Goal: Task Accomplishment & Management: Complete application form

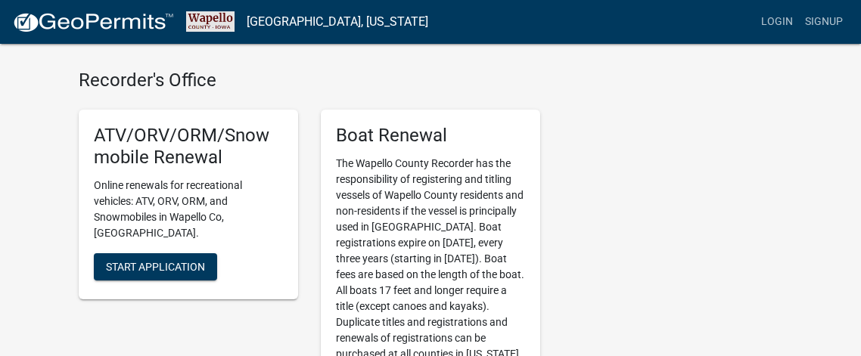
scroll to position [393, 0]
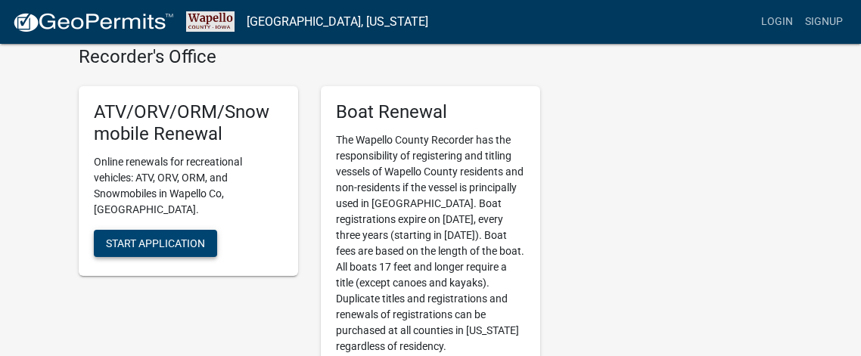
click at [173, 237] on span "Start Application" at bounding box center [155, 243] width 99 height 12
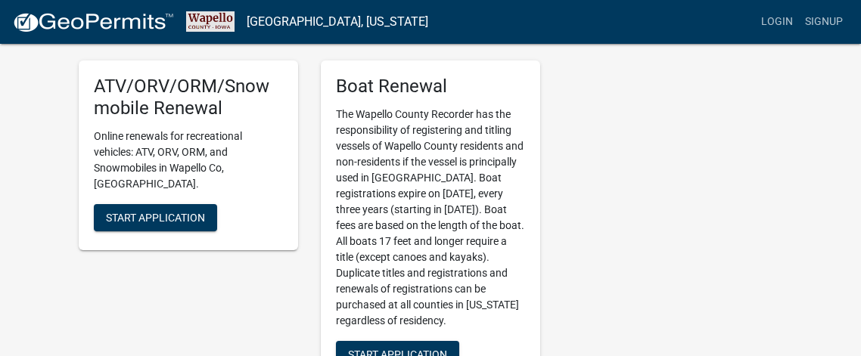
scroll to position [397, 0]
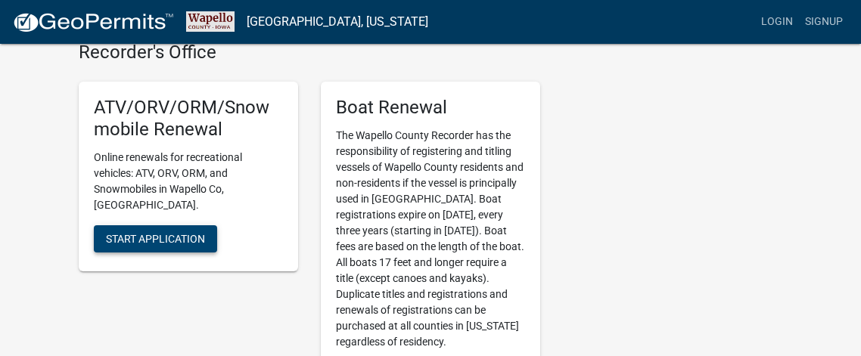
click at [162, 232] on span "Start Application" at bounding box center [155, 238] width 99 height 12
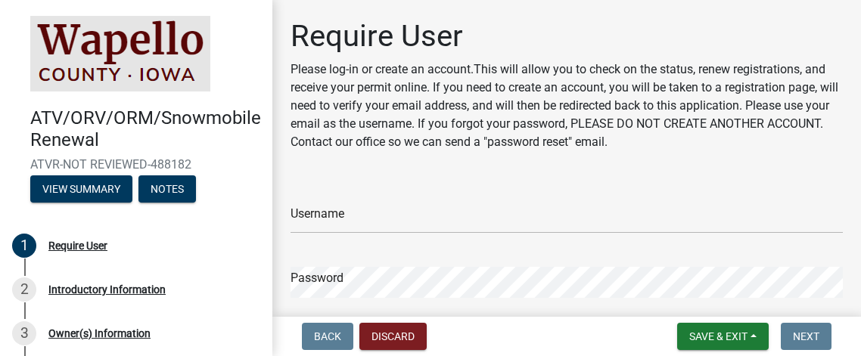
click at [534, 166] on div "Require User Please log-in or create an account.This will allow you to check on…" at bounding box center [566, 248] width 575 height 460
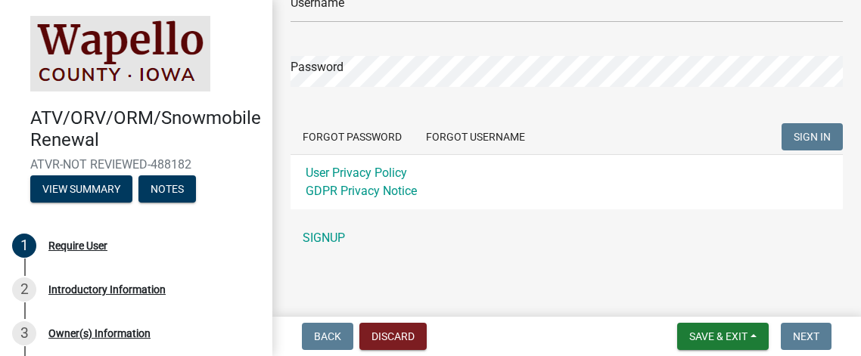
scroll to position [212, 0]
click at [329, 234] on link "SIGNUP" at bounding box center [566, 237] width 552 height 30
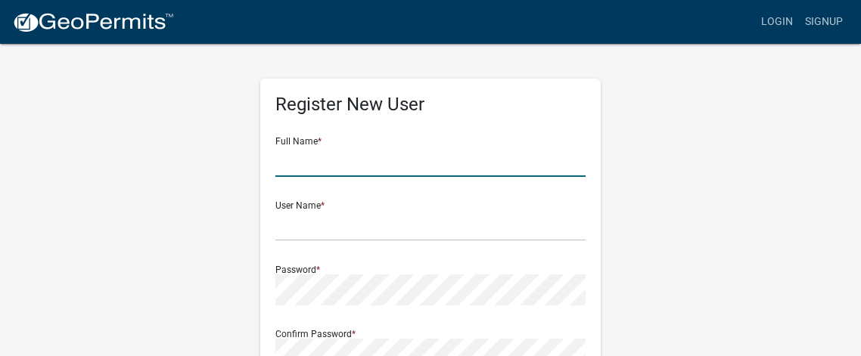
click at [344, 173] on input "text" at bounding box center [430, 161] width 310 height 31
type input "[PERSON_NAME] six"
type input "[EMAIL_ADDRESS][DOMAIN_NAME]"
type input "[STREET_ADDRESS]"
type input "Ottumwa"
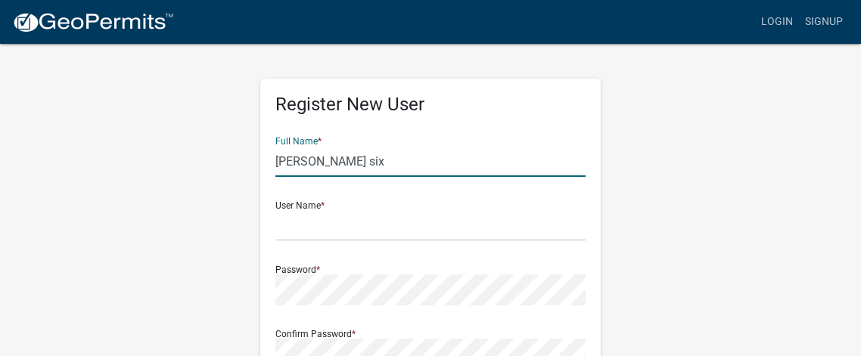
type input "IA"
type input "52501"
type input "6412268737"
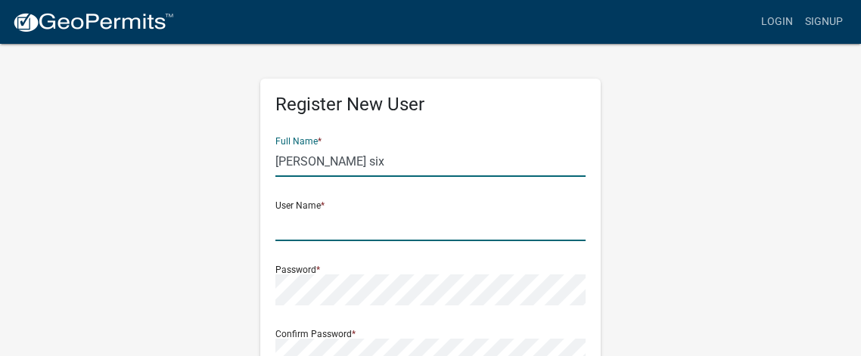
click at [343, 223] on input "text" at bounding box center [430, 225] width 310 height 31
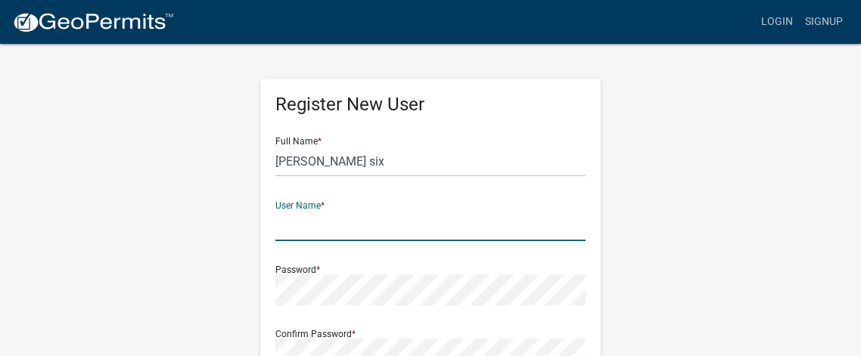
type input "gsixpeanut"
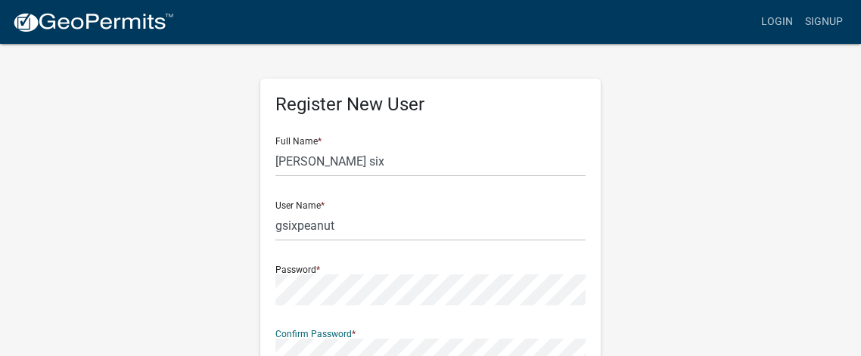
scroll to position [5, 0]
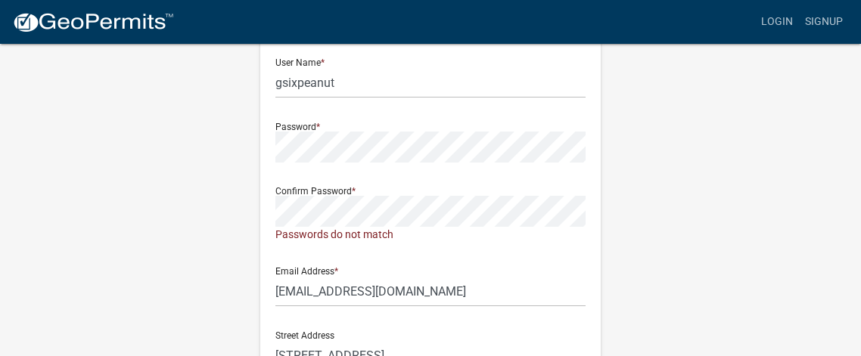
scroll to position [157, 0]
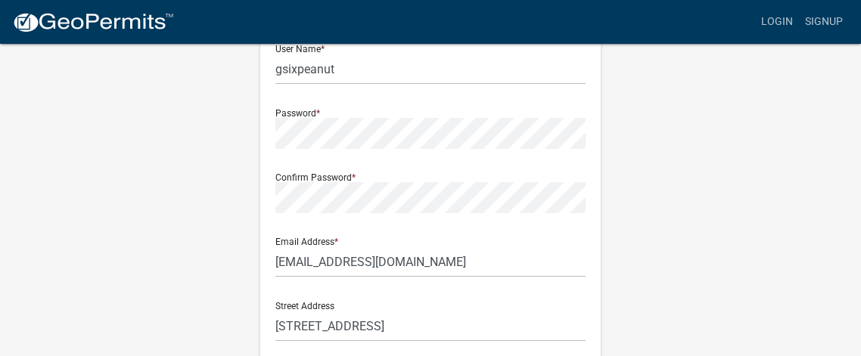
click at [702, 231] on div "Register New User Full Name * [PERSON_NAME] six User Name * gsixpeanut Password…" at bounding box center [430, 290] width 726 height 809
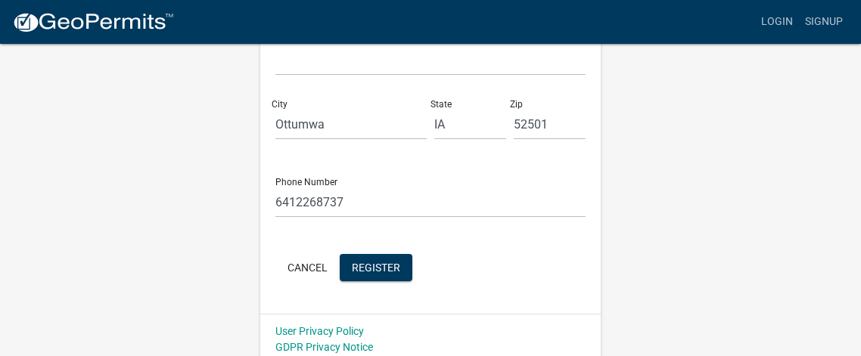
scroll to position [495, 0]
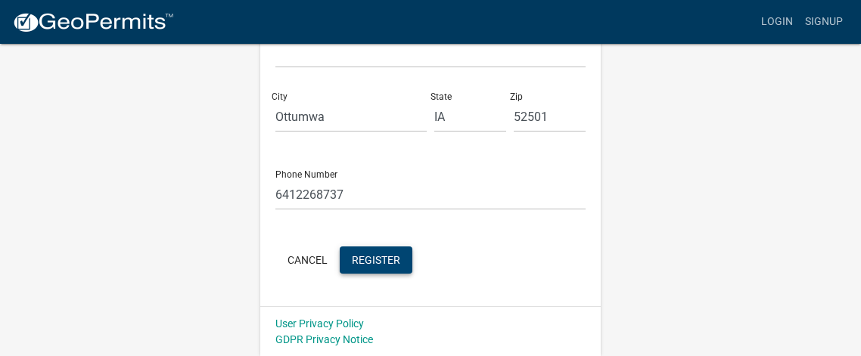
click at [398, 257] on span "Register" at bounding box center [376, 259] width 48 height 12
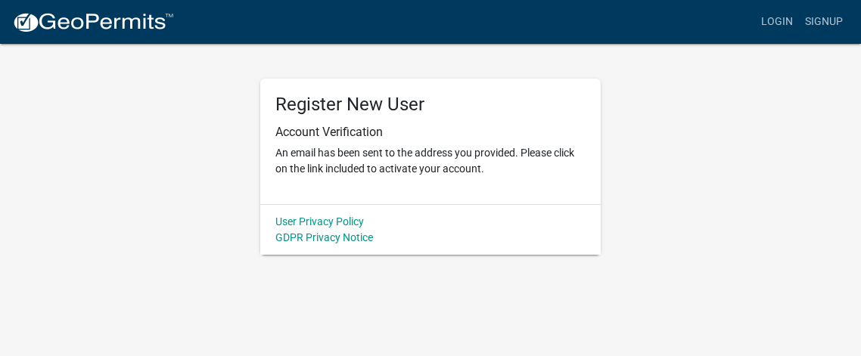
scroll to position [0, 0]
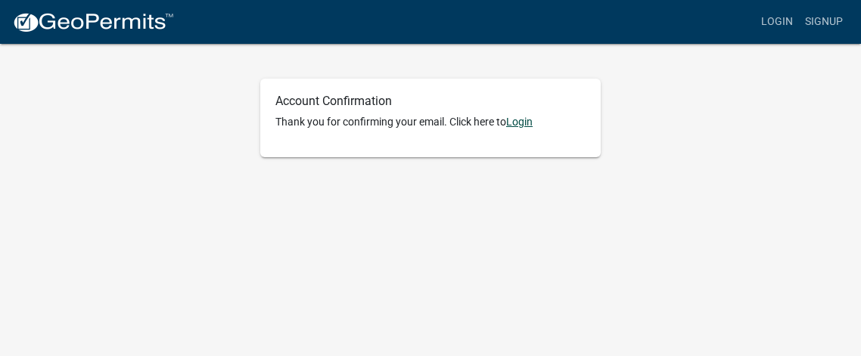
click at [525, 125] on link "Login" at bounding box center [519, 122] width 26 height 12
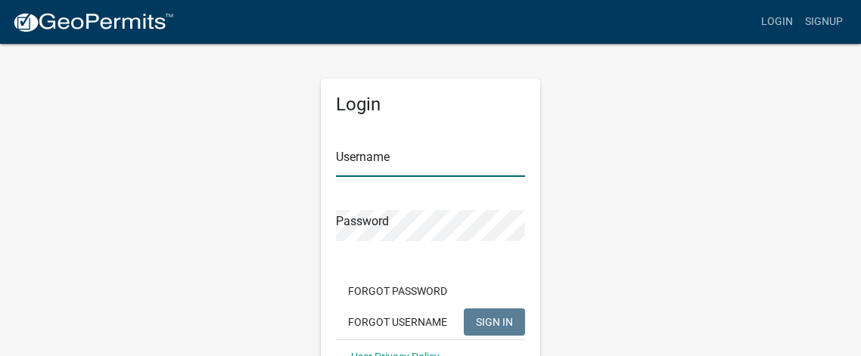
type input "gsixpeanut"
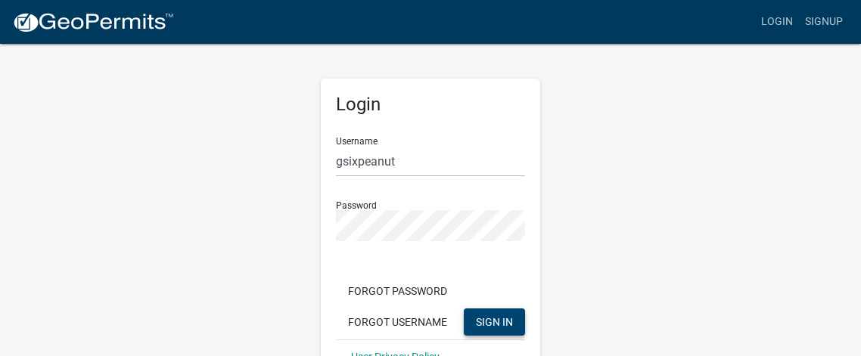
click at [492, 321] on span "SIGN IN" at bounding box center [494, 321] width 37 height 12
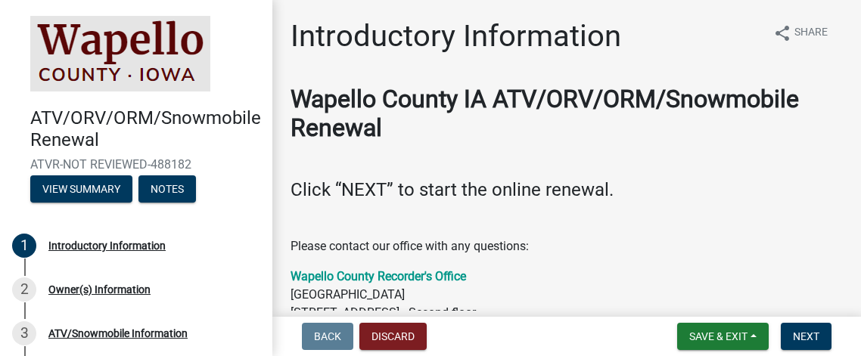
click at [674, 213] on p at bounding box center [566, 216] width 552 height 18
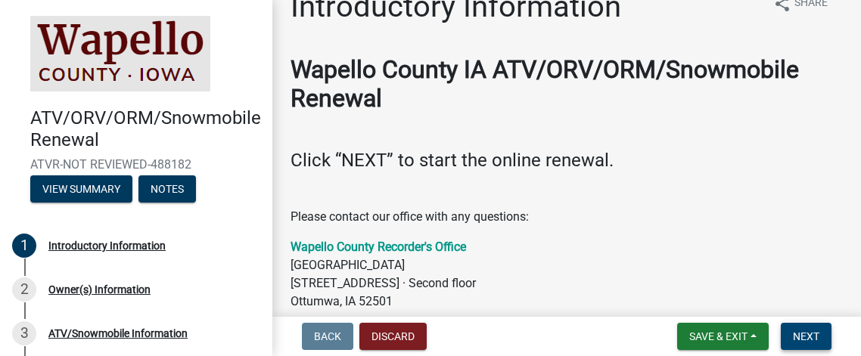
click at [817, 325] on button "Next" at bounding box center [806, 336] width 51 height 27
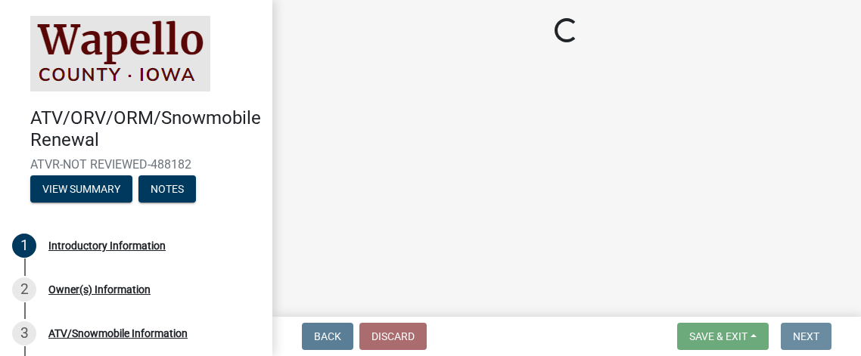
scroll to position [0, 0]
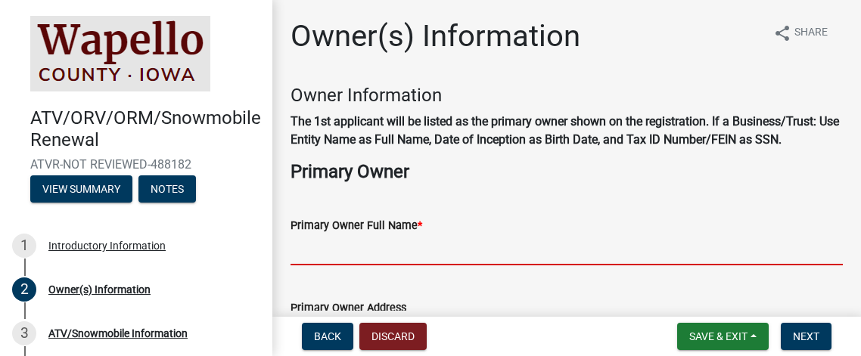
click at [483, 256] on input "Primary Owner Full Name *" at bounding box center [566, 249] width 552 height 31
type input "[PERSON_NAME] six"
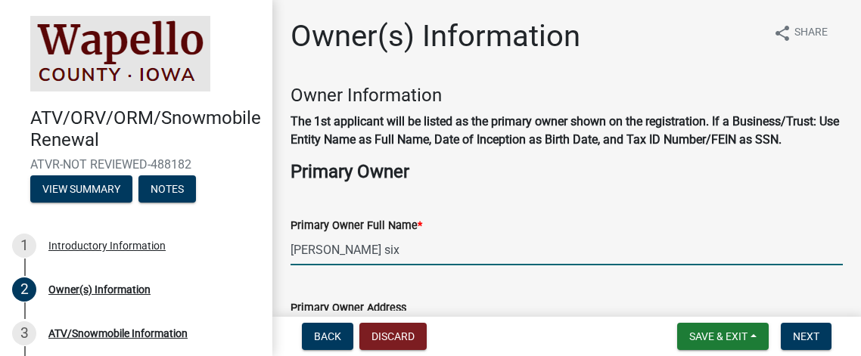
type input "[STREET_ADDRESS]"
type input "Ottumwa"
type input "6412268737"
type input "[EMAIL_ADDRESS][DOMAIN_NAME]"
type input "IA"
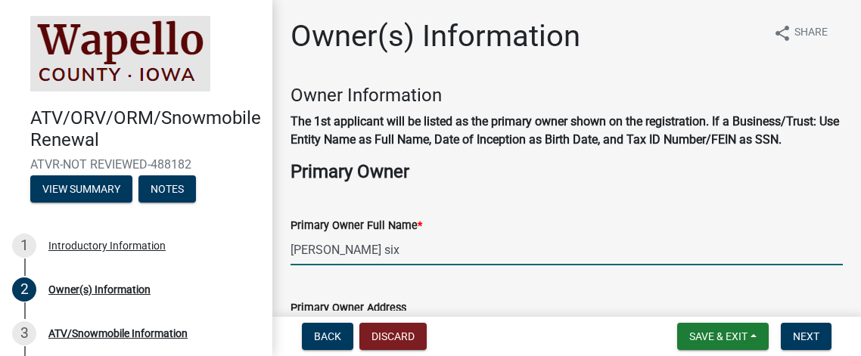
click at [572, 195] on div "Primary Owner Full Name * Gina six" at bounding box center [566, 230] width 552 height 70
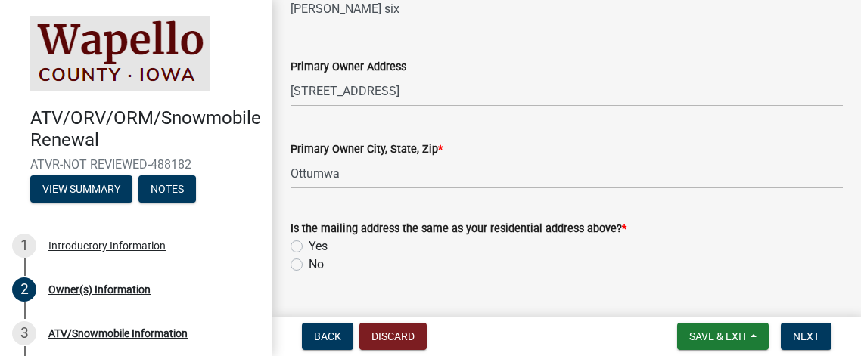
scroll to position [272, 0]
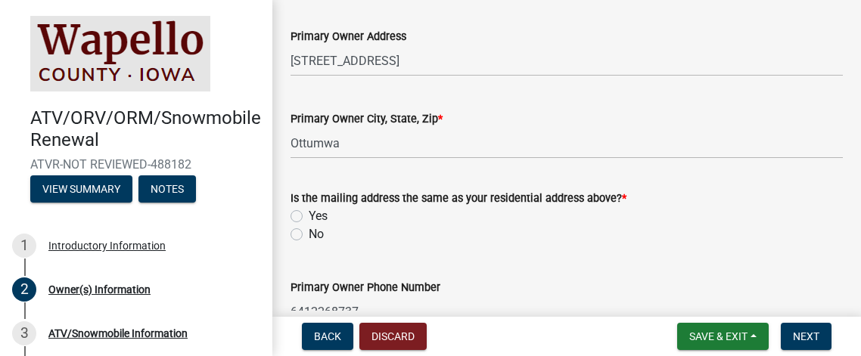
click at [309, 213] on label "Yes" at bounding box center [318, 216] width 19 height 18
click at [309, 213] on input "Yes" at bounding box center [314, 212] width 10 height 10
radio input "true"
click at [518, 243] on wm-data-entity-input "Is the mailing address the same as your residential address above? * Yes No" at bounding box center [566, 214] width 552 height 86
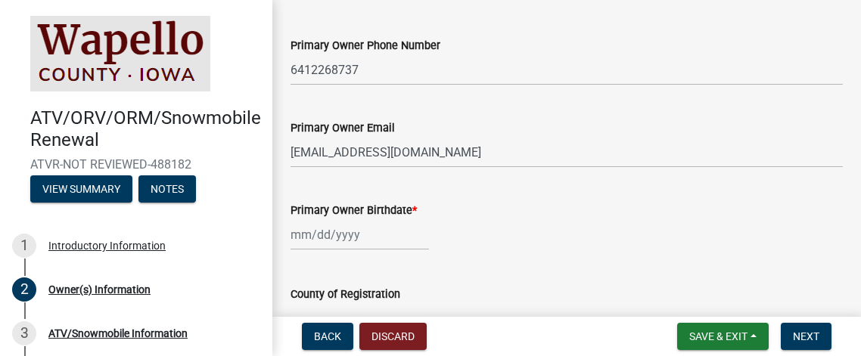
scroll to position [544, 0]
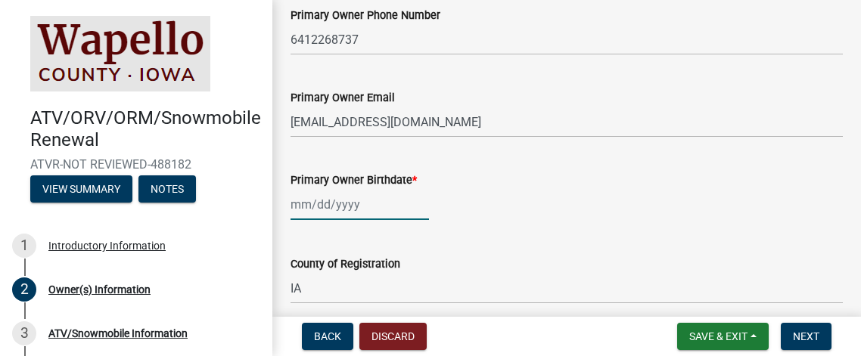
click at [399, 212] on div at bounding box center [359, 204] width 138 height 31
select select "10"
select select "2025"
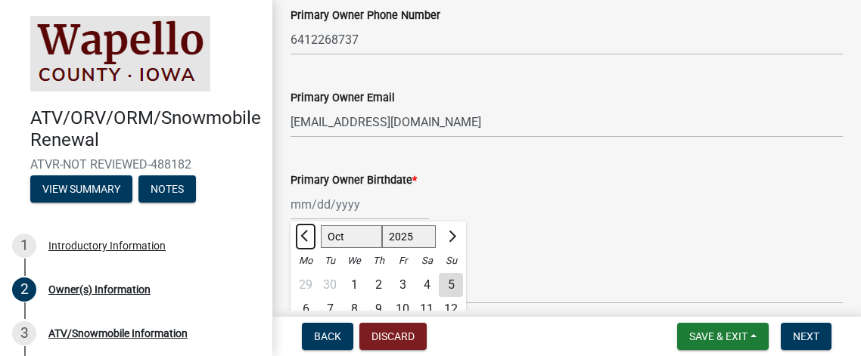
click at [298, 233] on button "Previous month" at bounding box center [306, 237] width 18 height 24
select select "9"
click at [540, 242] on div "County of Registration IA" at bounding box center [566, 269] width 552 height 70
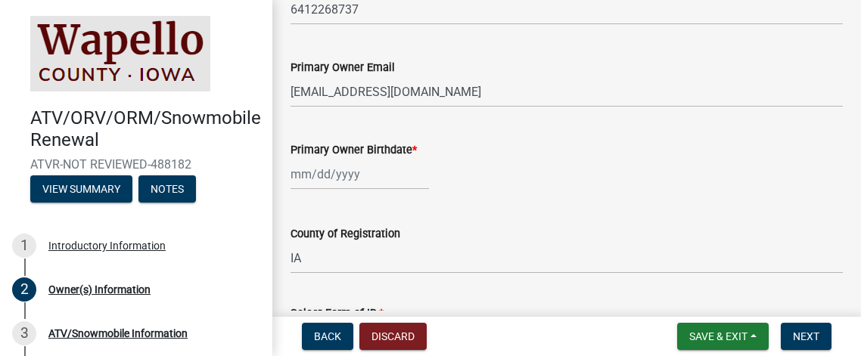
scroll to position [604, 0]
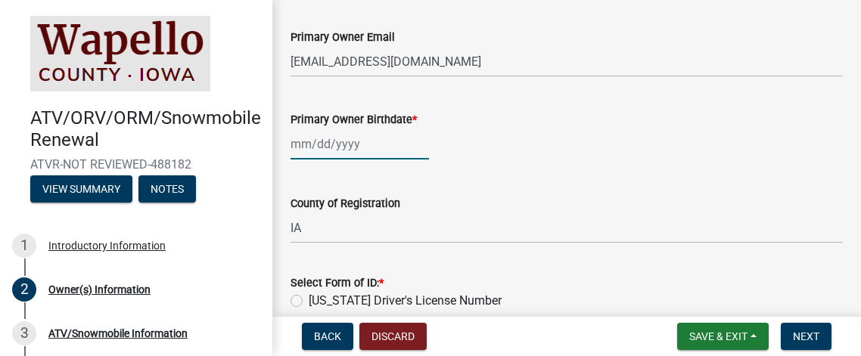
click at [309, 139] on div at bounding box center [359, 144] width 138 height 31
select select "10"
select select "2025"
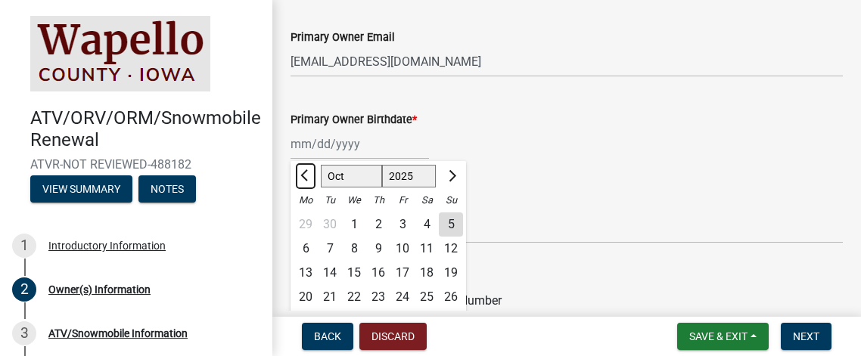
click at [304, 169] on span "Previous month" at bounding box center [305, 174] width 11 height 11
select select "9"
click at [402, 265] on div "19" at bounding box center [402, 273] width 24 height 24
type input "09/19/2025"
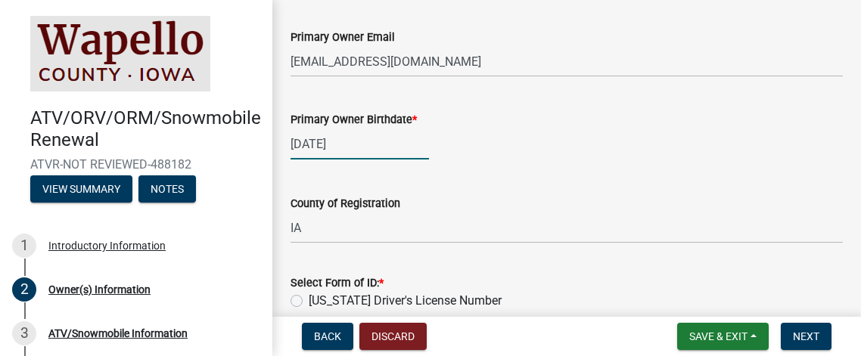
click at [360, 148] on div "09/19/2025" at bounding box center [359, 144] width 138 height 31
select select "9"
select select "2025"
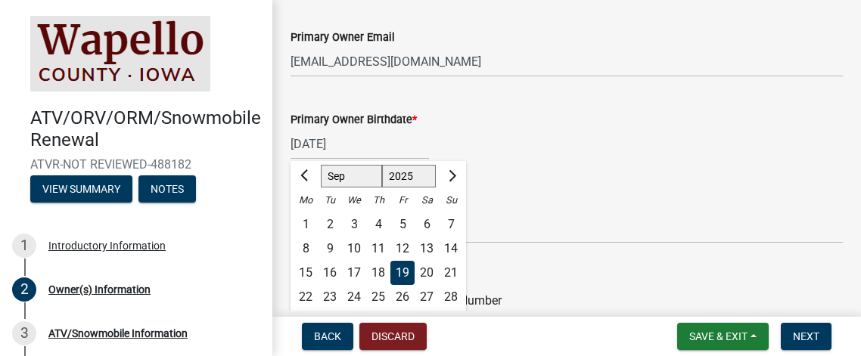
click at [408, 170] on select "1525 1526 1527 1528 1529 1530 1531 1532 1533 1534 1535 1536 1537 1538 1539 1540…" at bounding box center [409, 176] width 54 height 23
click at [561, 151] on div "09/19/2025 Jan Feb Mar Apr May Jun Jul Aug Sep Oct Nov Dec 1525 1526 1527 1528 …" at bounding box center [566, 144] width 552 height 31
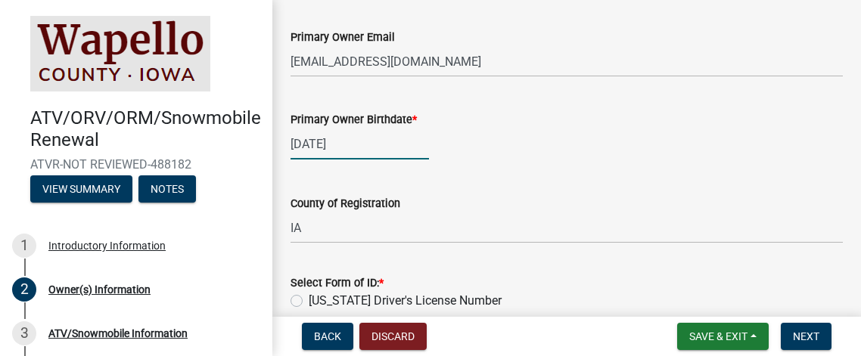
click at [368, 141] on div "09/19/2025" at bounding box center [359, 144] width 138 height 31
select select "9"
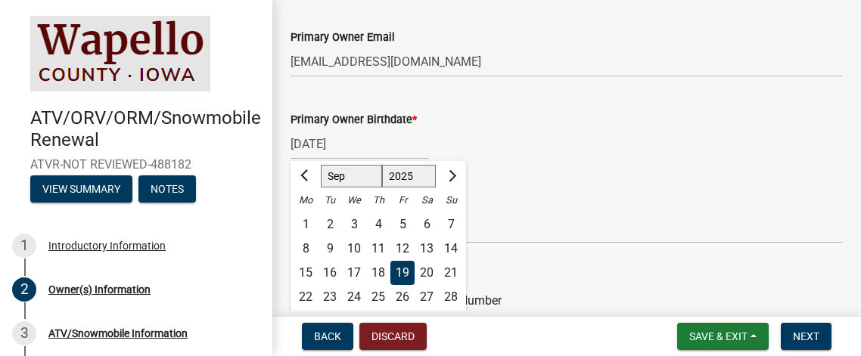
click at [412, 171] on select "1525 1526 1527 1528 1529 1530 1531 1532 1533 1534 1535 1536 1537 1538 1539 1540…" at bounding box center [409, 176] width 54 height 23
select select "1971"
click at [412, 172] on select "1525 1526 1527 1528 1529 1530 1531 1532 1533 1534 1535 1536 1537 1538 1539 1540…" at bounding box center [409, 176] width 54 height 23
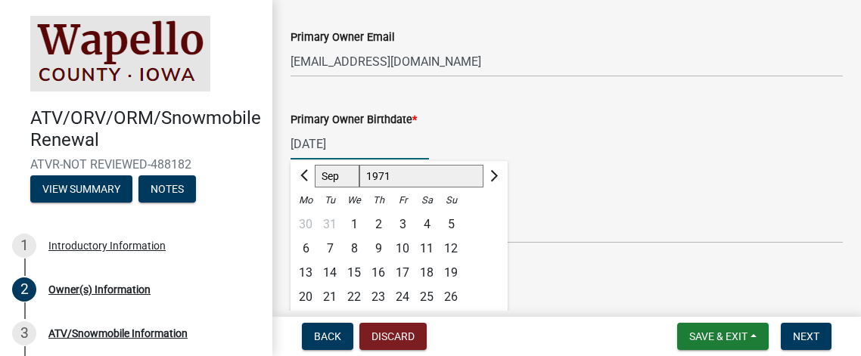
click at [587, 178] on div "County of Registration IA" at bounding box center [566, 208] width 552 height 70
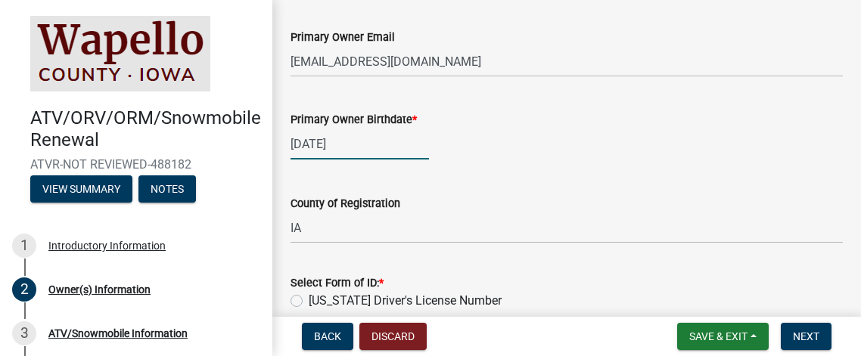
click at [384, 139] on div "09/19/2025" at bounding box center [359, 144] width 138 height 31
select select "9"
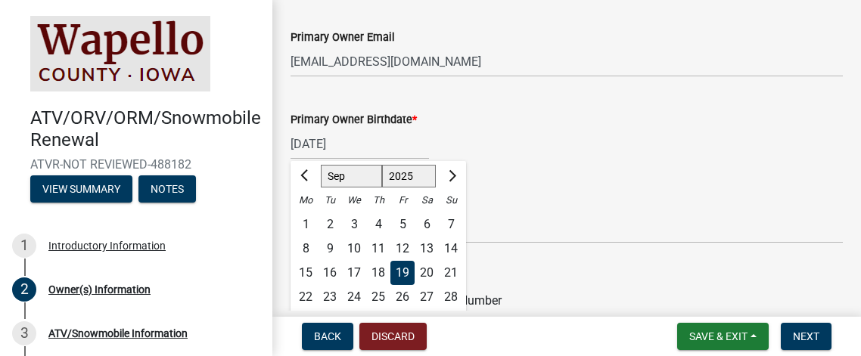
click at [401, 174] on select "1525 1526 1527 1528 1529 1530 1531 1532 1533 1534 1535 1536 1537 1538 1539 1540…" at bounding box center [409, 176] width 54 height 23
select select "1971"
click at [399, 174] on select "1525 1526 1527 1528 1529 1530 1531 1532 1533 1534 1535 1536 1537 1538 1539 1540…" at bounding box center [409, 176] width 54 height 23
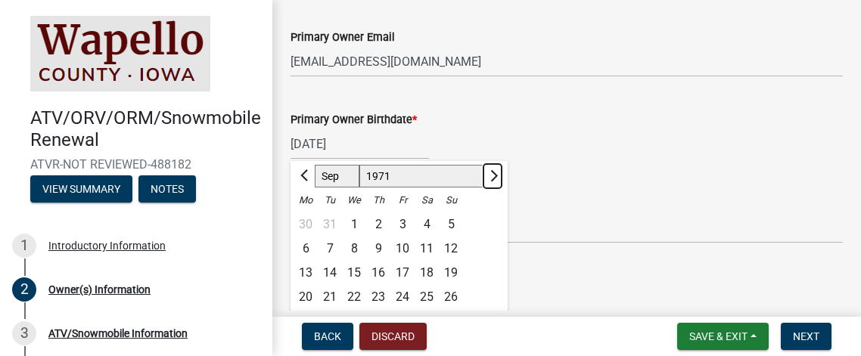
click at [486, 176] on span "Next month" at bounding box center [491, 174] width 11 height 11
click at [305, 176] on span "Previous month" at bounding box center [305, 174] width 11 height 11
select select "9"
click at [545, 197] on div "County of Registration" at bounding box center [566, 203] width 552 height 18
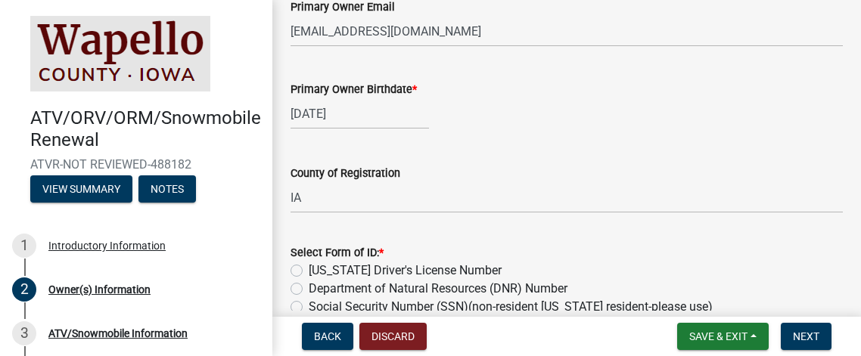
scroll to position [665, 0]
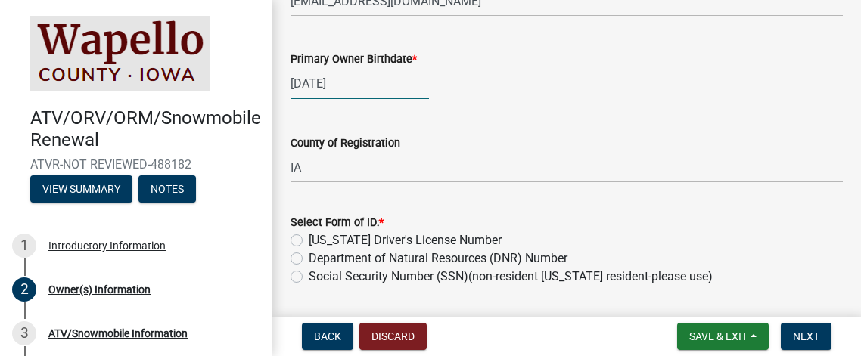
click at [377, 92] on div "09/19/2025" at bounding box center [359, 83] width 138 height 31
select select "9"
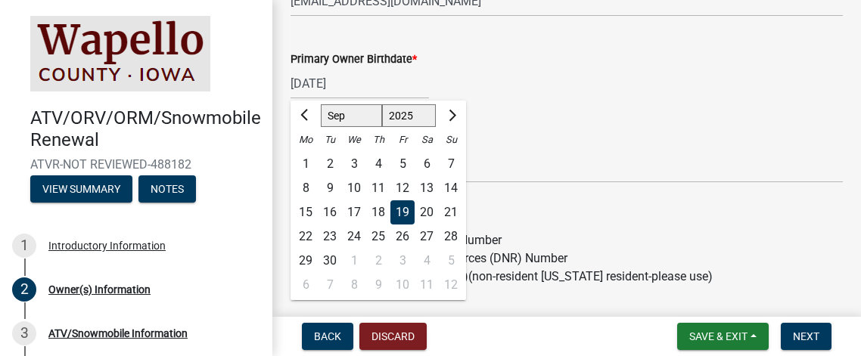
click at [415, 113] on select "1525 1526 1527 1528 1529 1530 1531 1532 1533 1534 1535 1536 1537 1538 1539 1540…" at bounding box center [409, 115] width 54 height 23
select select "1971"
click at [387, 114] on select "1525 1526 1527 1528 1529 1530 1531 1532 1533 1534 1535 1536 1537 1538 1539 1540…" at bounding box center [409, 115] width 54 height 23
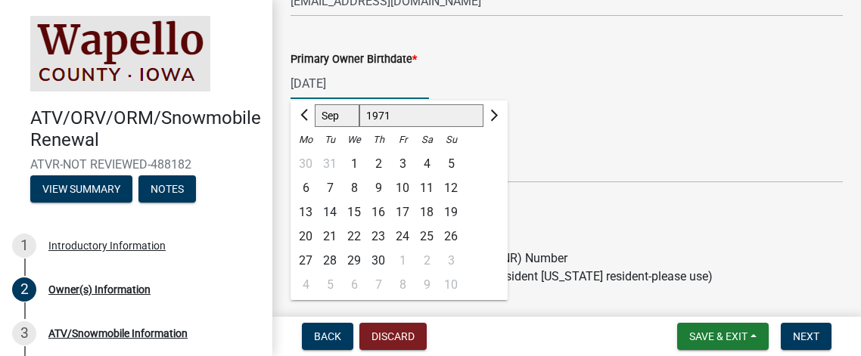
click at [452, 211] on div "19" at bounding box center [451, 212] width 24 height 24
type input "09/19/1971"
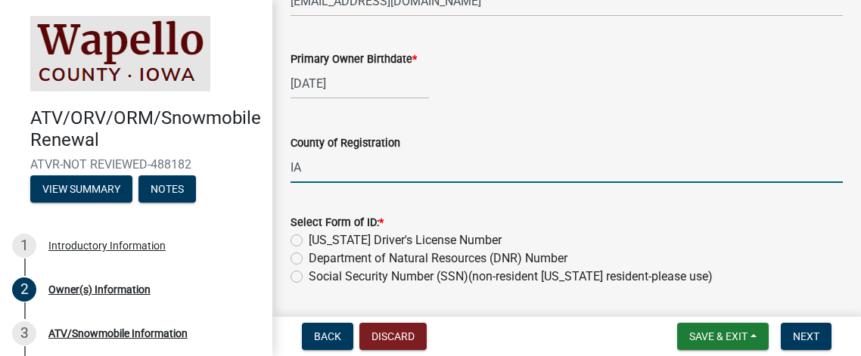
click at [424, 172] on input "IA" at bounding box center [566, 167] width 552 height 31
type input "I"
click at [637, 157] on input "wapello" at bounding box center [566, 167] width 552 height 31
type input "wapello"
click at [677, 254] on div "Department of Natural Resources (DNR) Number" at bounding box center [566, 259] width 552 height 18
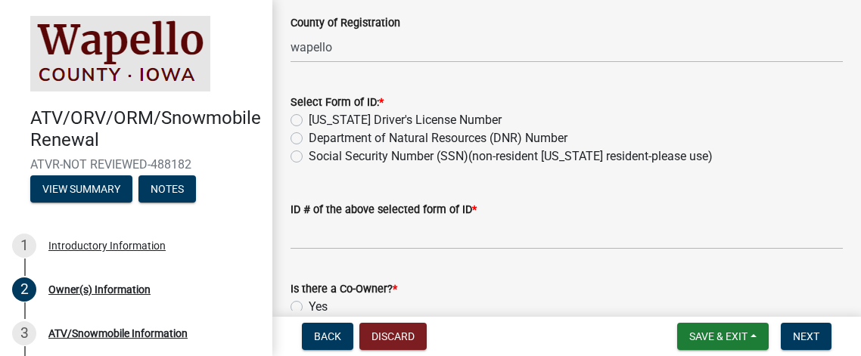
scroll to position [786, 0]
click at [309, 120] on label "Iowa Driver's License Number" at bounding box center [405, 119] width 193 height 18
click at [309, 120] on input "Iowa Driver's License Number" at bounding box center [314, 115] width 10 height 10
radio input "true"
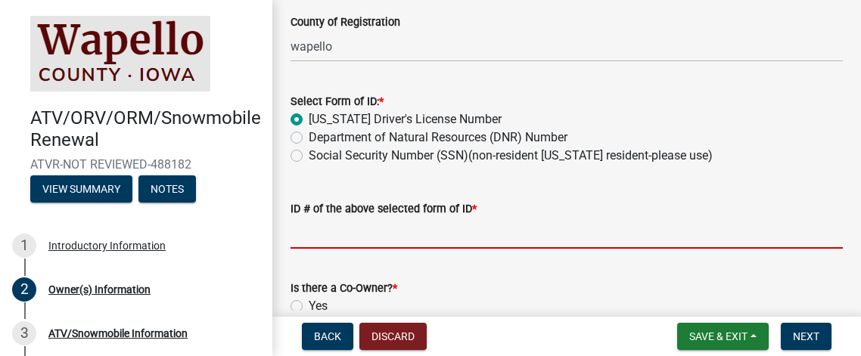
click at [310, 239] on input "ID # of the above selected form of ID *" at bounding box center [566, 233] width 552 height 31
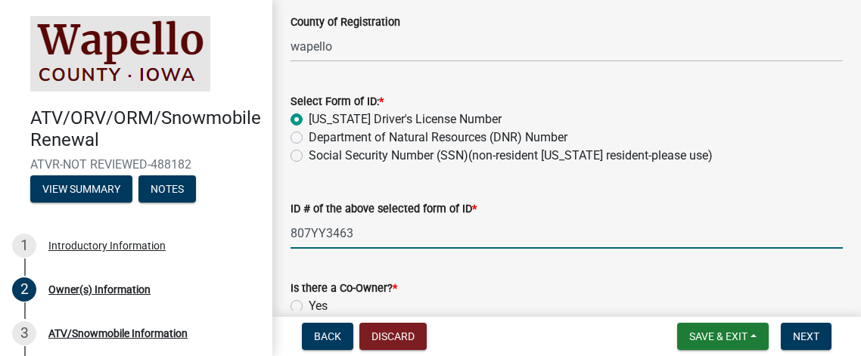
type input "807YY3463"
click at [436, 280] on div "Is there a Co-Owner? *" at bounding box center [566, 288] width 552 height 18
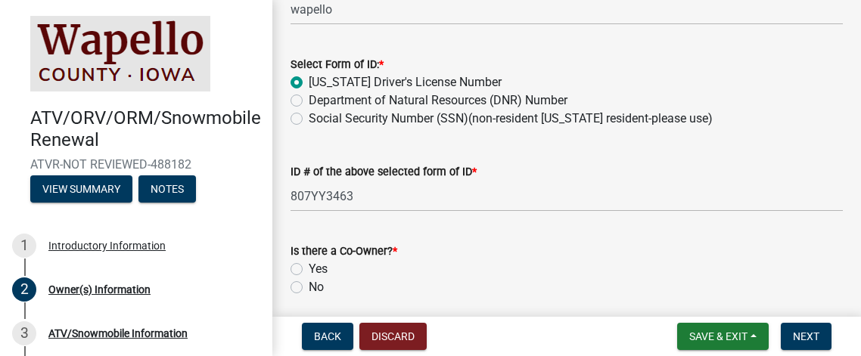
scroll to position [877, 0]
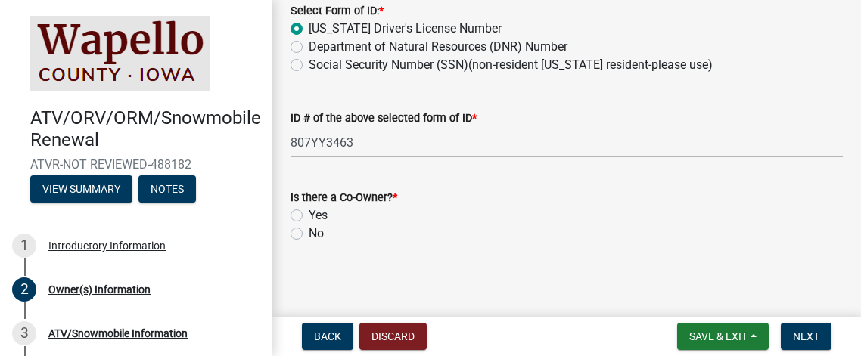
click at [309, 230] on label "No" at bounding box center [316, 234] width 15 height 18
click at [309, 230] on input "No" at bounding box center [314, 230] width 10 height 10
radio input "true"
click at [806, 340] on span "Next" at bounding box center [806, 337] width 26 height 12
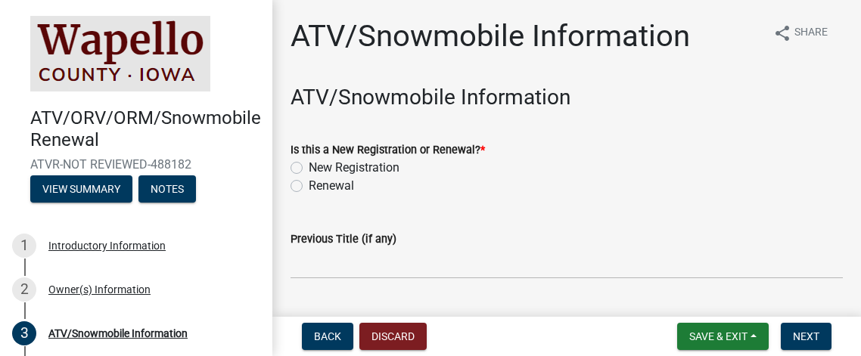
click at [309, 182] on label "Renewal" at bounding box center [331, 186] width 45 height 18
click at [309, 182] on input "Renewal" at bounding box center [314, 182] width 10 height 10
radio input "true"
click at [539, 245] on div "Previous Title (if any)" at bounding box center [566, 239] width 552 height 18
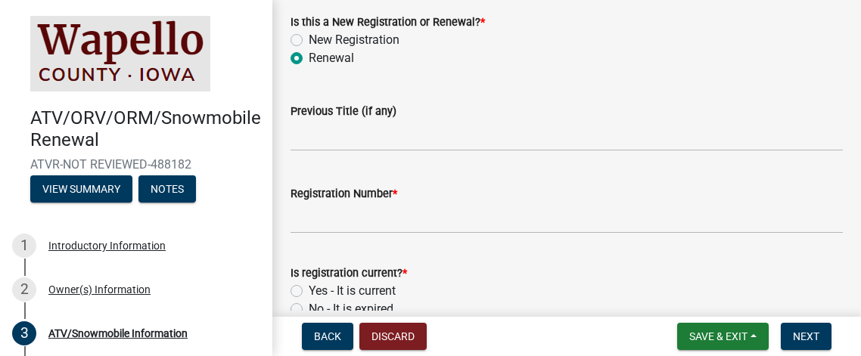
scroll to position [211, 0]
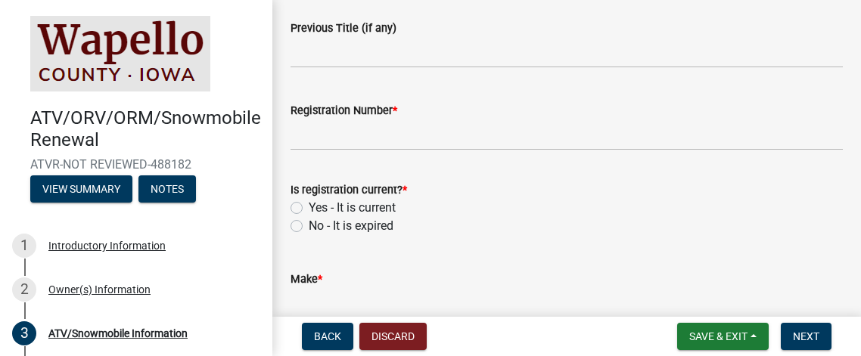
click at [381, 117] on div "Registration Number *" at bounding box center [566, 110] width 552 height 18
click at [309, 207] on label "Yes - It is current" at bounding box center [352, 208] width 87 height 18
click at [309, 207] on input "Yes - It is current" at bounding box center [314, 204] width 10 height 10
radio input "true"
click at [393, 107] on span "*" at bounding box center [395, 110] width 5 height 13
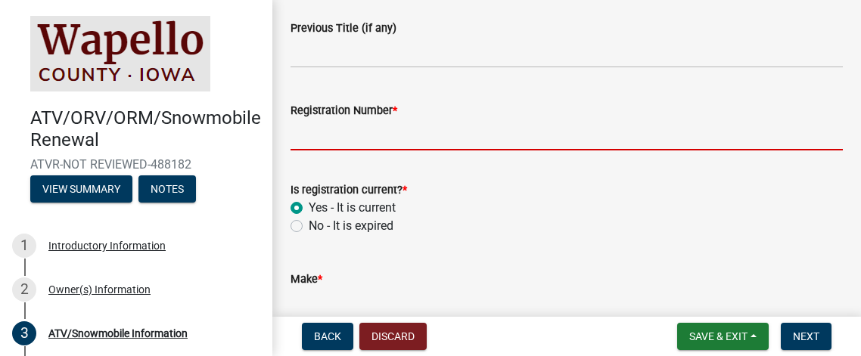
click at [392, 120] on input "Registration Number *" at bounding box center [566, 135] width 552 height 31
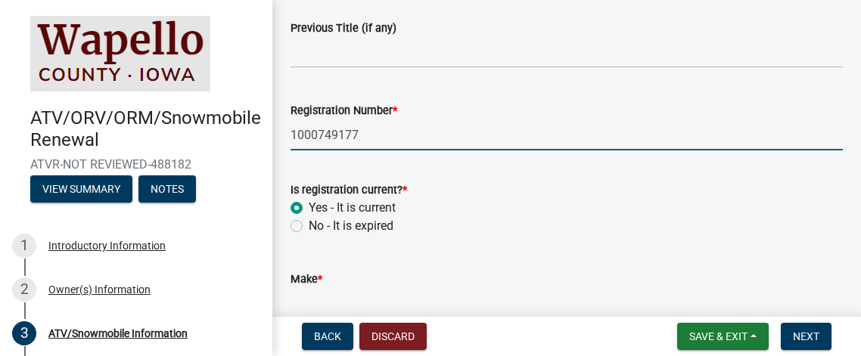
type input "1000749177"
click at [475, 224] on div "No - It is expired" at bounding box center [566, 226] width 552 height 18
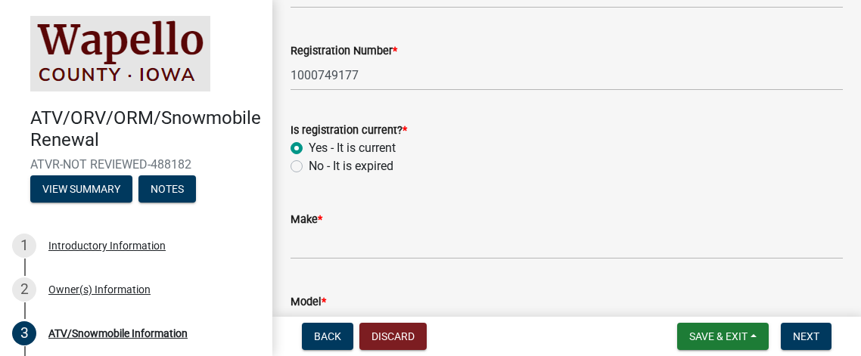
scroll to position [272, 0]
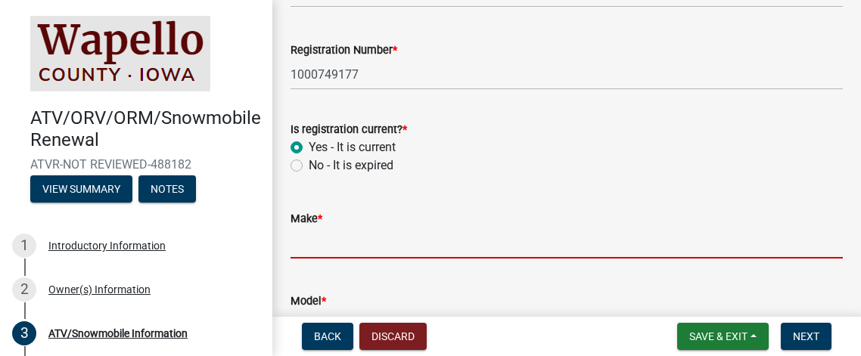
click at [334, 247] on input "Make *" at bounding box center [566, 243] width 552 height 31
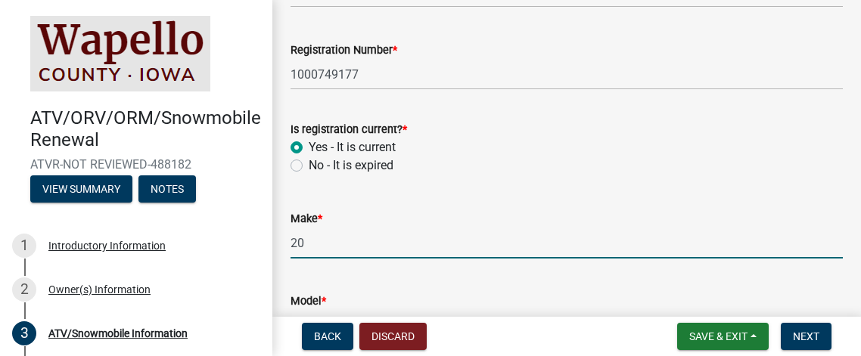
type input "2"
type input "polaris"
click at [341, 279] on div "Model *" at bounding box center [566, 306] width 552 height 70
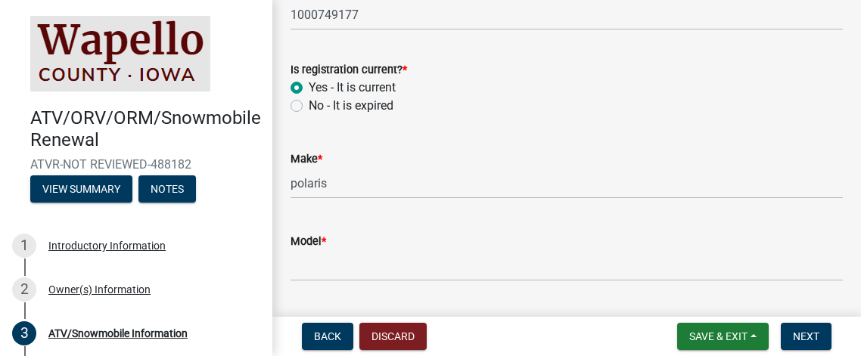
scroll to position [332, 0]
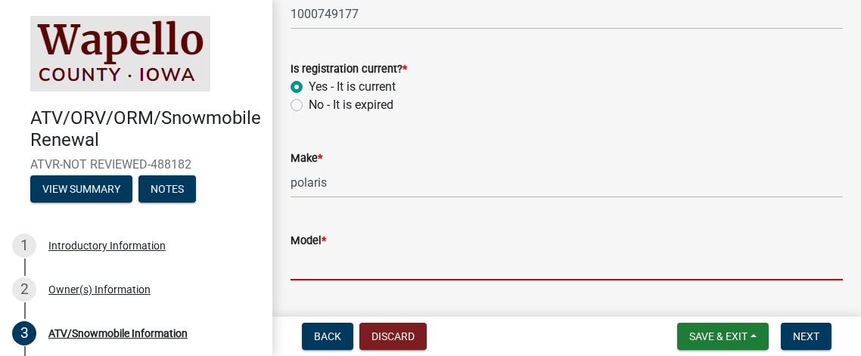
click at [315, 258] on input "Model *" at bounding box center [566, 265] width 552 height 31
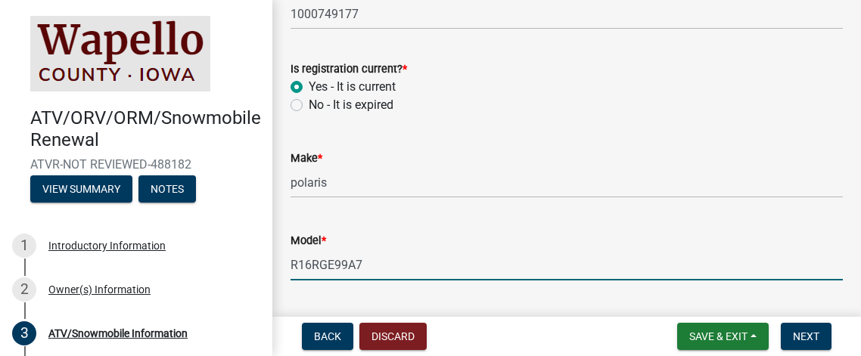
type input "R16RGE99A7"
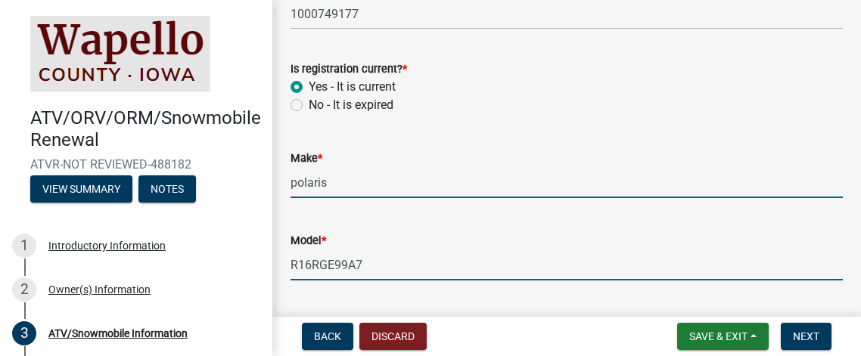
click at [441, 167] on input "polaris" at bounding box center [566, 182] width 552 height 31
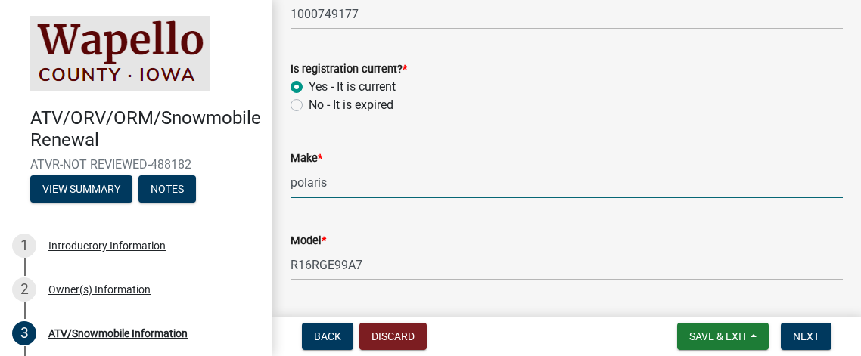
click at [474, 146] on div "Make * polaris" at bounding box center [566, 163] width 552 height 70
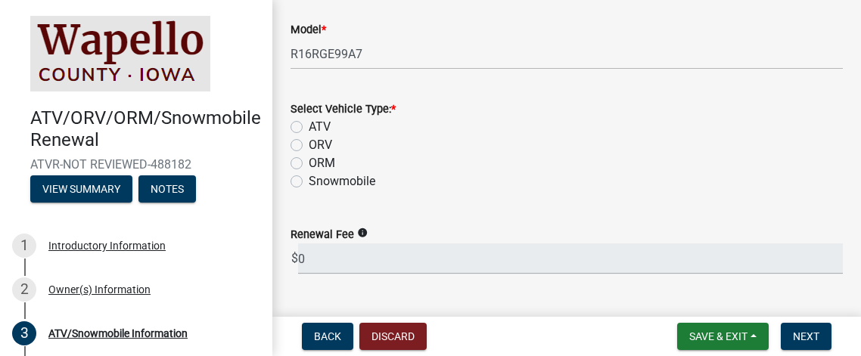
scroll to position [544, 0]
click at [309, 126] on label "ATV" at bounding box center [320, 126] width 22 height 18
click at [309, 126] on input "ATV" at bounding box center [314, 122] width 10 height 10
radio input "true"
click at [309, 143] on label "ORV" at bounding box center [320, 144] width 23 height 18
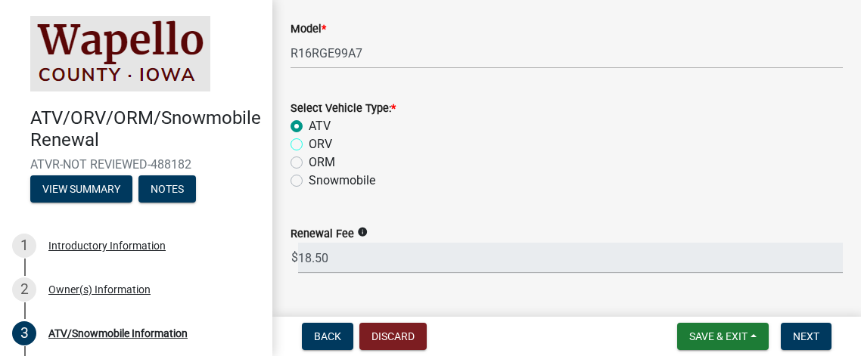
click at [309, 143] on input "ORV" at bounding box center [314, 140] width 10 height 10
radio input "true"
click at [309, 159] on label "ORM" at bounding box center [322, 163] width 26 height 18
click at [309, 159] on input "ORM" at bounding box center [314, 159] width 10 height 10
radio input "true"
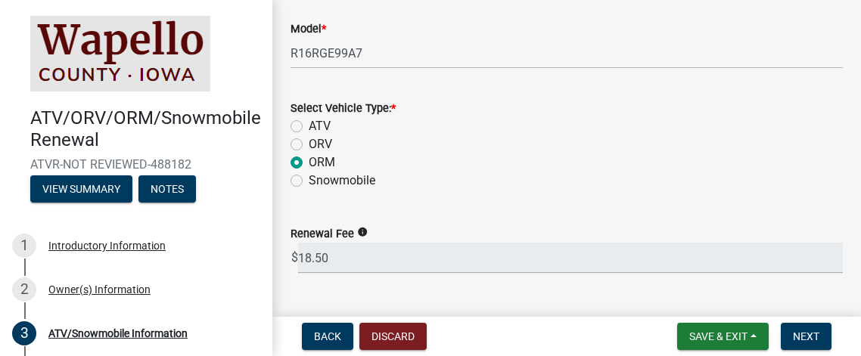
click at [309, 123] on label "ATV" at bounding box center [320, 126] width 22 height 18
click at [309, 123] on input "ATV" at bounding box center [314, 122] width 10 height 10
radio input "true"
click at [596, 294] on div "Payment Date (Today) *" at bounding box center [566, 322] width 552 height 70
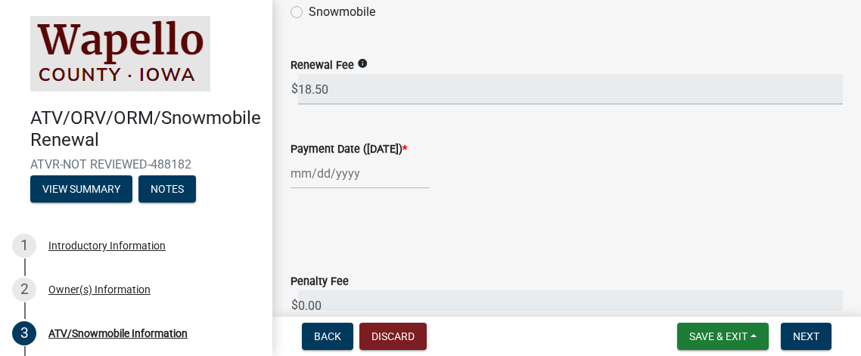
scroll to position [786, 0]
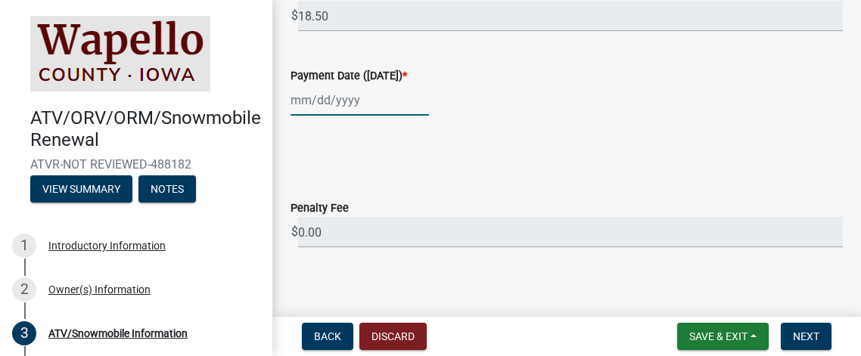
click at [370, 95] on div at bounding box center [359, 100] width 138 height 31
select select "10"
select select "2025"
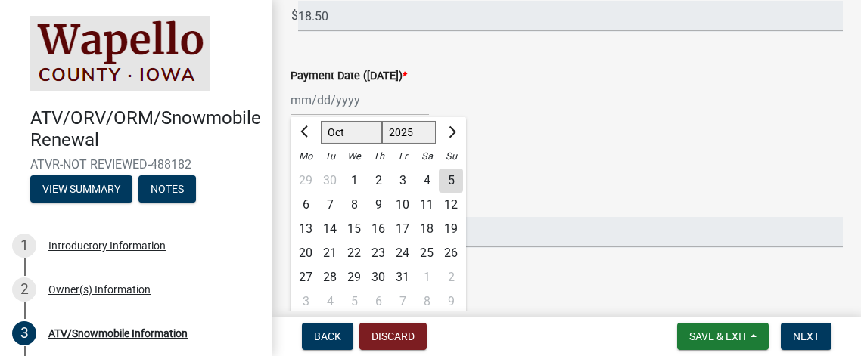
click at [449, 179] on div "5" at bounding box center [451, 181] width 24 height 24
type input "10/05/2025"
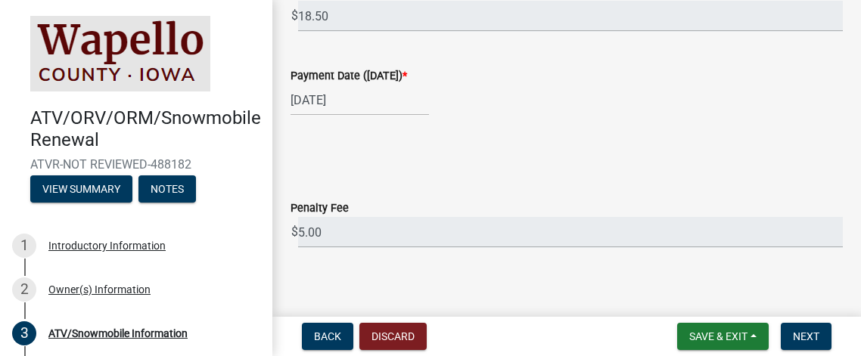
scroll to position [795, 0]
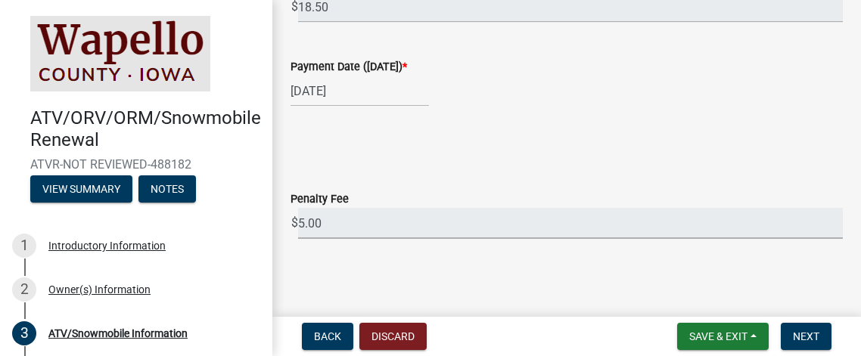
click at [341, 225] on input "5.00" at bounding box center [570, 223] width 545 height 31
click at [343, 217] on input "5.00" at bounding box center [570, 223] width 545 height 31
click at [492, 84] on div "10/05/2025" at bounding box center [566, 91] width 552 height 31
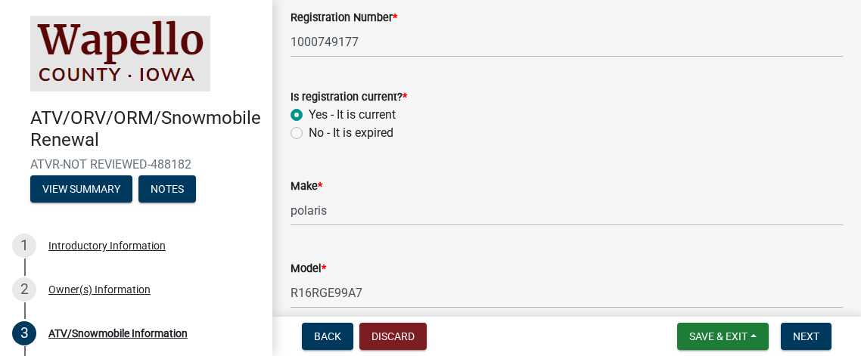
scroll to position [281, 0]
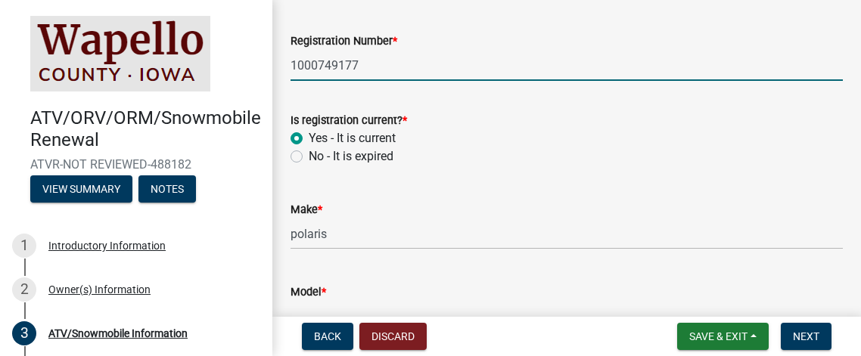
click at [387, 57] on input "1000749177" at bounding box center [566, 65] width 552 height 31
type input "1"
type input "AV6291"
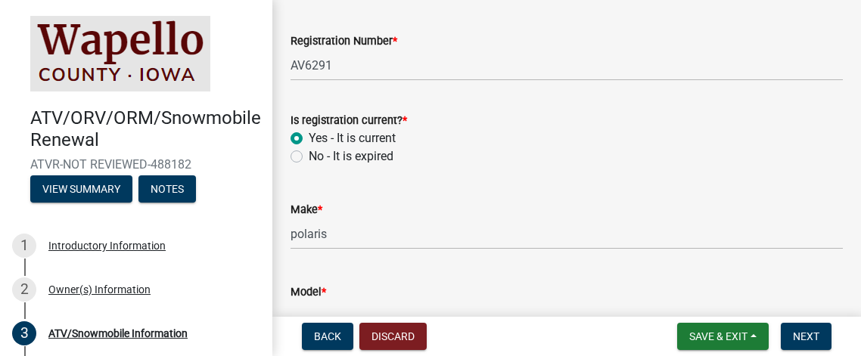
click at [489, 111] on div "Is registration current? *" at bounding box center [566, 120] width 552 height 18
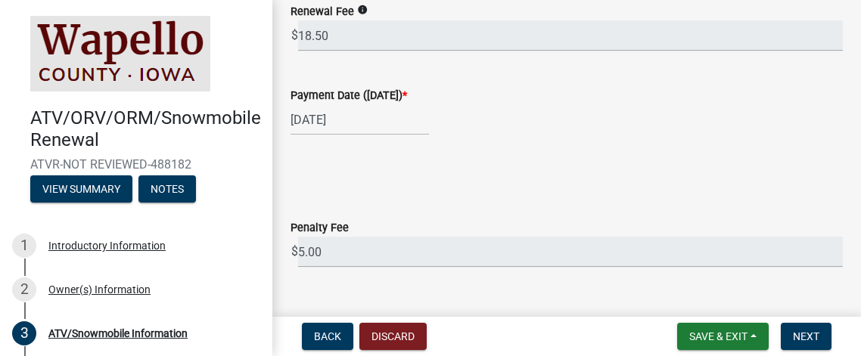
scroll to position [795, 0]
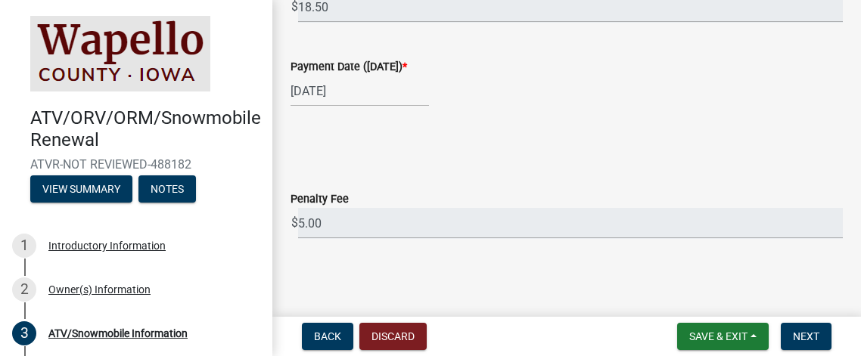
click at [404, 66] on span "*" at bounding box center [404, 67] width 5 height 13
click at [404, 76] on input "10/05/2025" at bounding box center [359, 91] width 138 height 31
select select "10"
select select "2025"
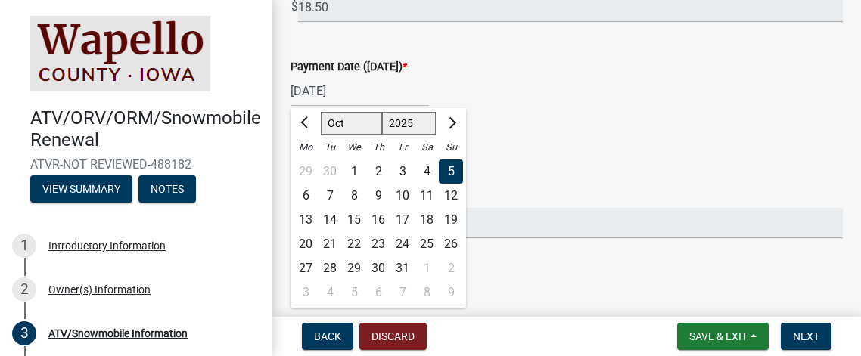
click at [455, 171] on div "5" at bounding box center [451, 172] width 24 height 24
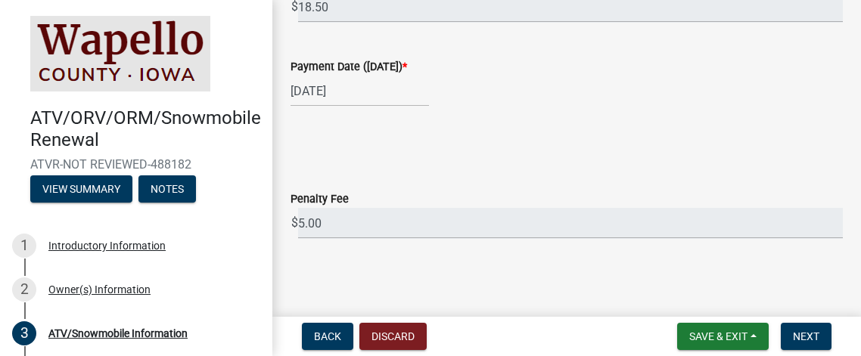
click at [433, 174] on div "Penalty Fee $ 5.00" at bounding box center [566, 204] width 552 height 70
click at [570, 69] on div "Payment Date (Today) *" at bounding box center [566, 66] width 552 height 18
click at [334, 219] on input "5.00" at bounding box center [570, 223] width 545 height 31
click at [799, 340] on span "Next" at bounding box center [806, 337] width 26 height 12
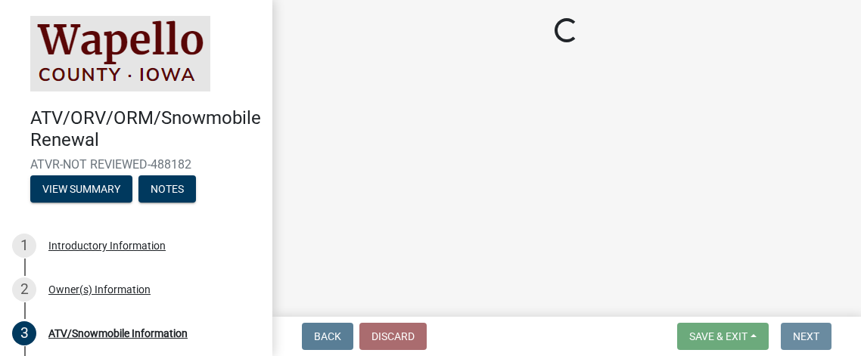
scroll to position [0, 0]
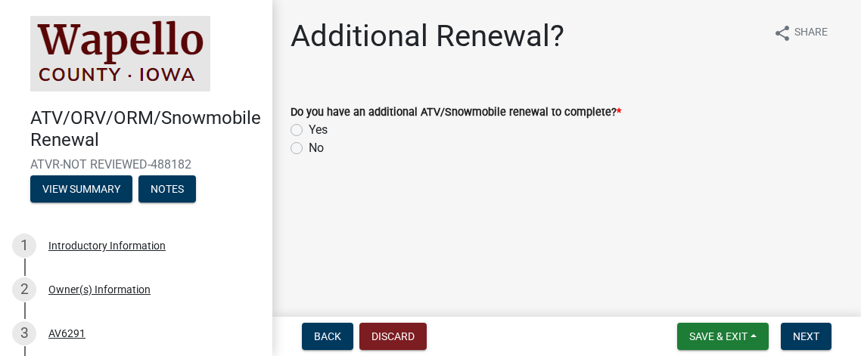
click at [309, 151] on label "No" at bounding box center [316, 148] width 15 height 18
click at [309, 149] on input "No" at bounding box center [314, 144] width 10 height 10
radio input "true"
click at [812, 336] on span "Next" at bounding box center [806, 337] width 26 height 12
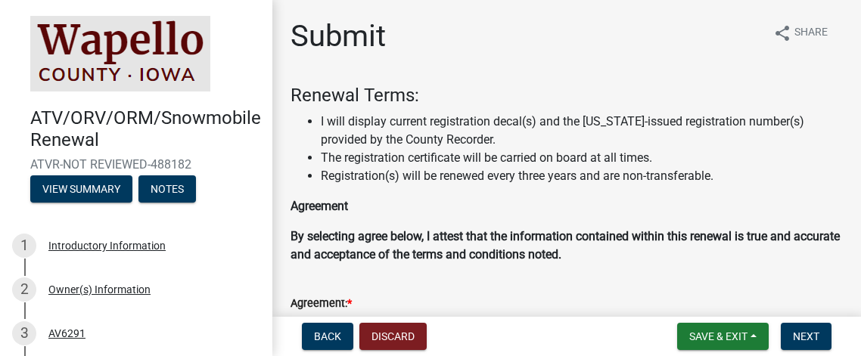
click at [807, 283] on form "Agreement: * I agree." at bounding box center [566, 303] width 552 height 54
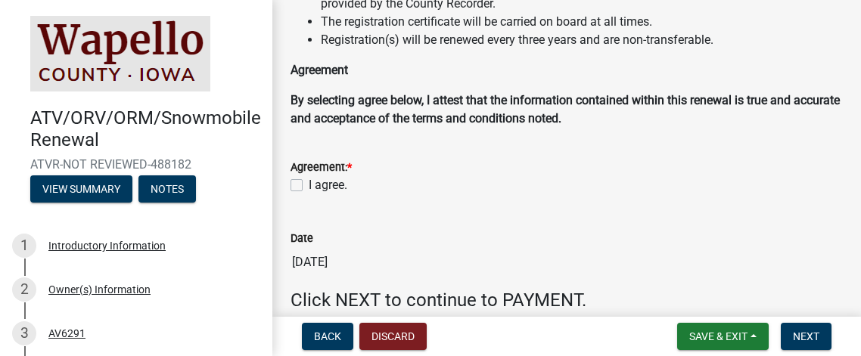
scroll to position [151, 0]
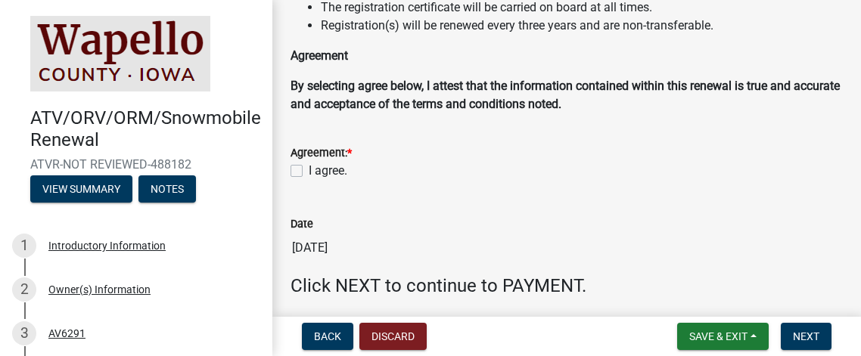
click at [309, 172] on label "I agree." at bounding box center [328, 171] width 39 height 18
click at [309, 172] on input "I agree." at bounding box center [314, 167] width 10 height 10
checkbox input "true"
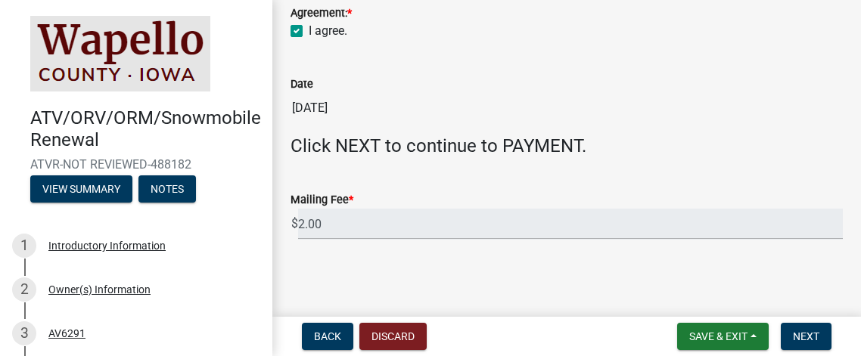
scroll to position [291, 0]
click at [800, 339] on span "Next" at bounding box center [806, 337] width 26 height 12
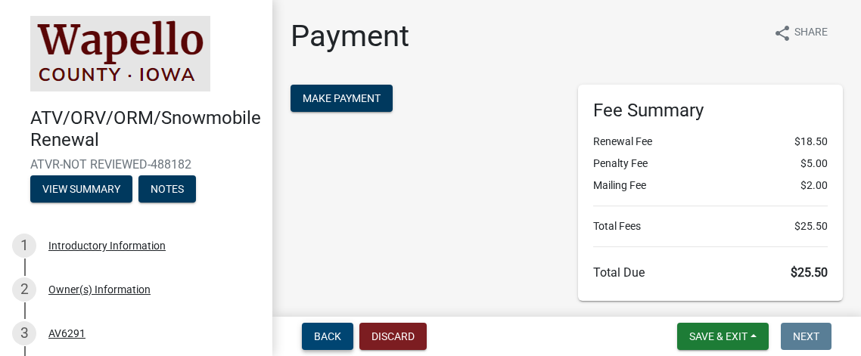
click at [334, 337] on span "Back" at bounding box center [327, 337] width 27 height 12
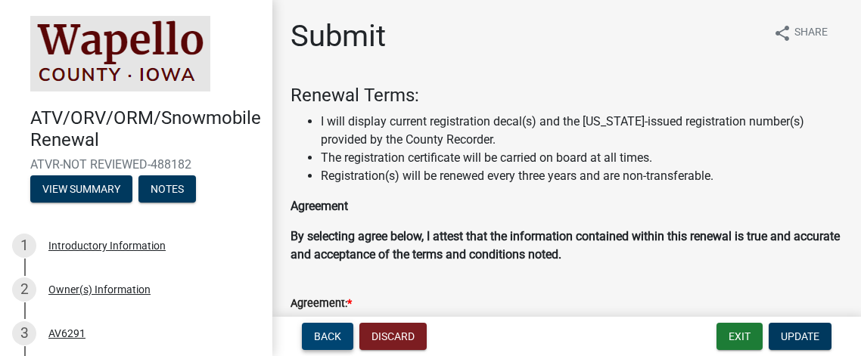
click at [334, 337] on span "Back" at bounding box center [327, 337] width 27 height 12
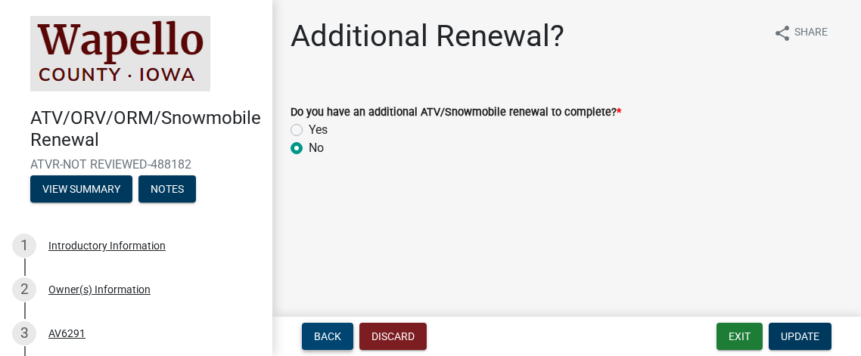
click at [334, 337] on span "Back" at bounding box center [327, 337] width 27 height 12
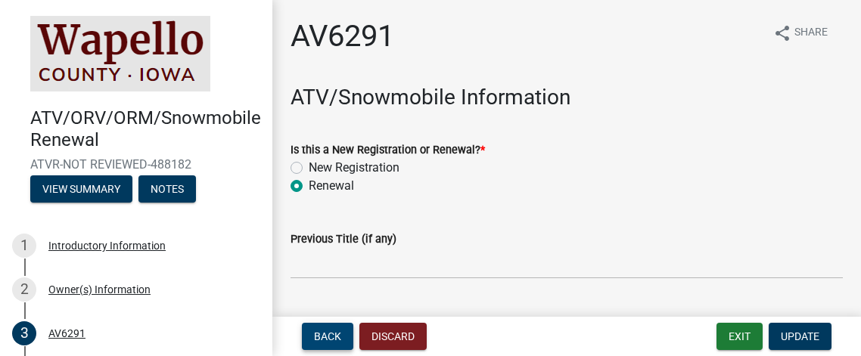
click at [334, 337] on span "Back" at bounding box center [327, 337] width 27 height 12
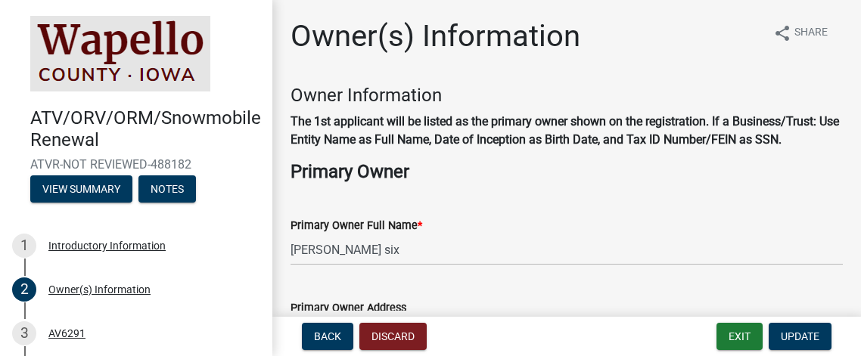
click at [524, 157] on div "Owner Information The 1st applicant will be listed as the primary owner shown o…" at bounding box center [566, 134] width 552 height 98
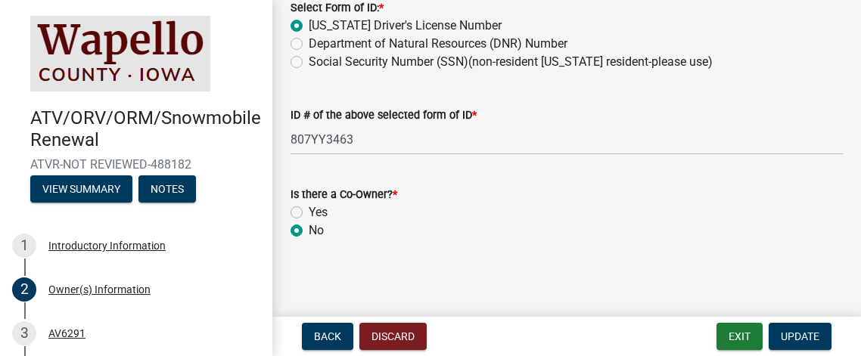
scroll to position [880, 0]
click at [790, 335] on span "Update" at bounding box center [800, 337] width 39 height 12
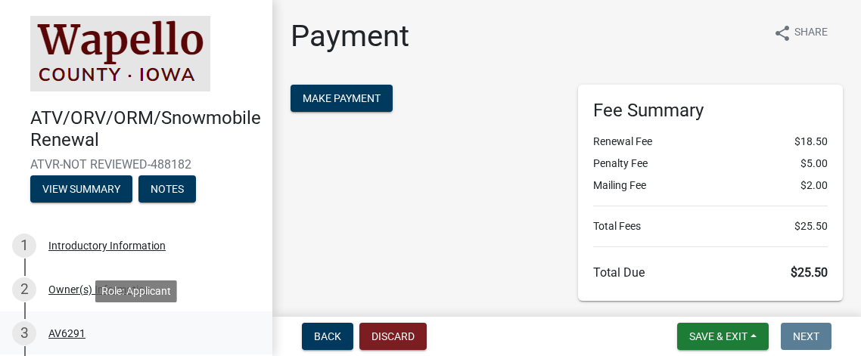
click at [72, 331] on div "AV6291" at bounding box center [66, 333] width 37 height 11
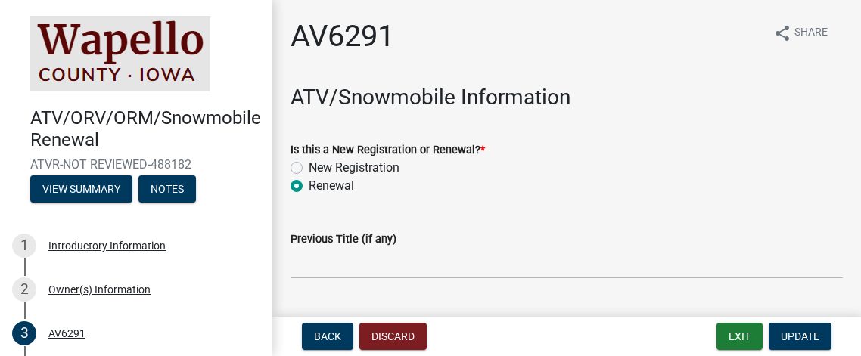
scroll to position [30, 0]
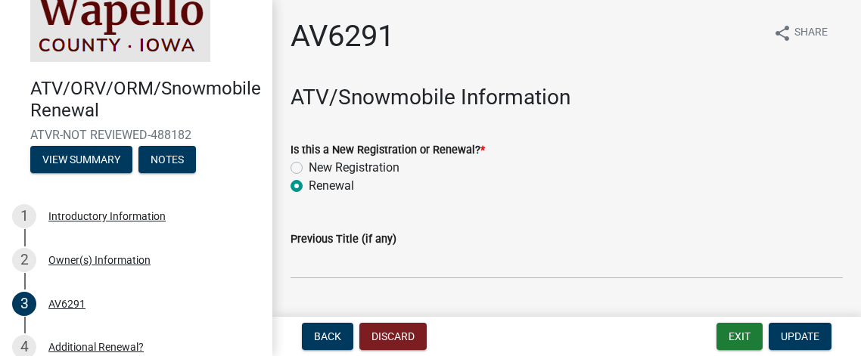
click at [820, 188] on div "Renewal" at bounding box center [566, 186] width 552 height 18
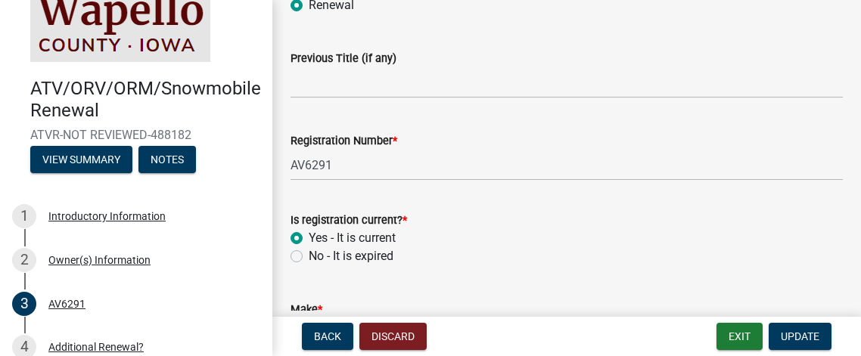
scroll to position [211, 0]
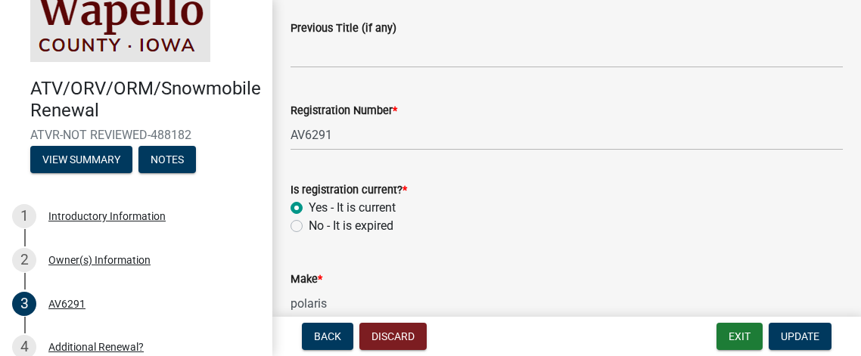
click at [287, 129] on div "Registration Number * AV6291" at bounding box center [566, 115] width 575 height 70
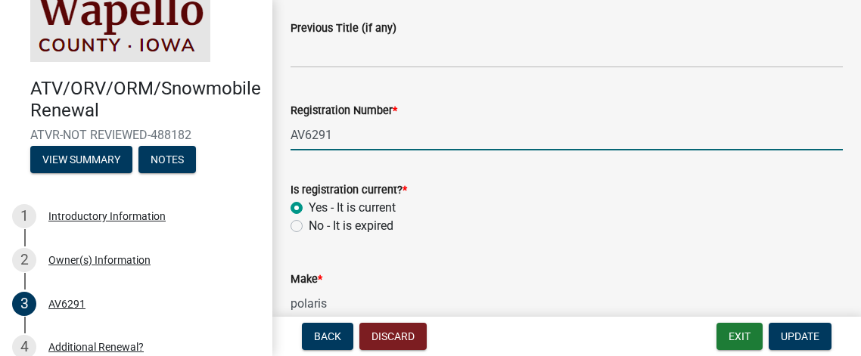
click at [386, 138] on input "AV6291" at bounding box center [566, 135] width 552 height 31
type input "A"
type input "IA AV6291"
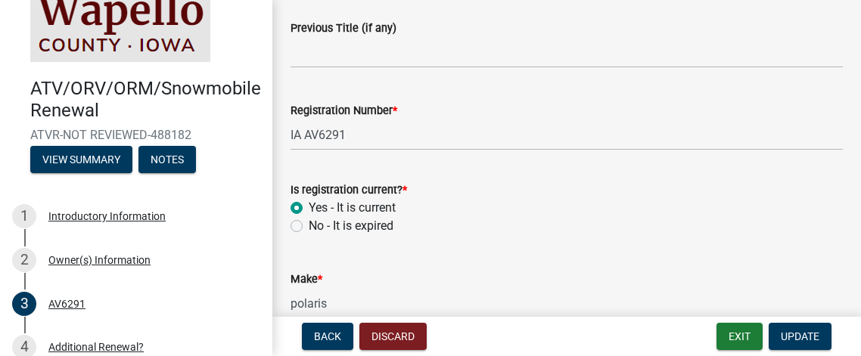
click at [613, 249] on div "Make * polaris" at bounding box center [566, 284] width 552 height 70
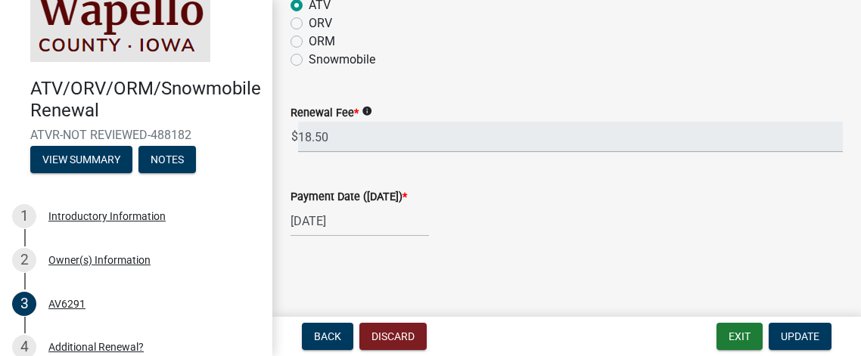
scroll to position [695, 0]
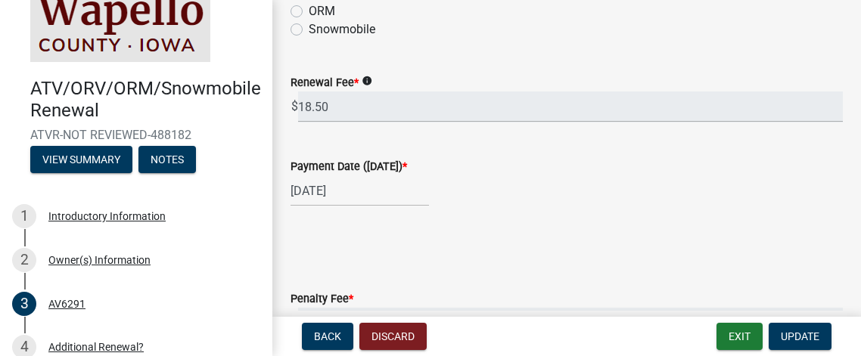
click at [369, 80] on icon "info" at bounding box center [367, 81] width 11 height 11
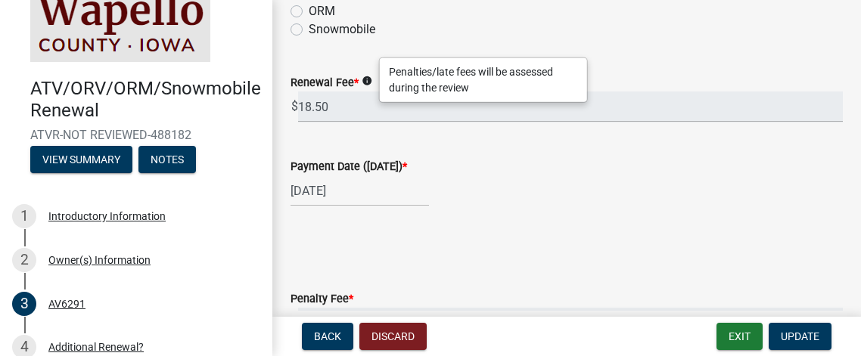
click at [555, 188] on div "10/05/2025" at bounding box center [566, 190] width 552 height 31
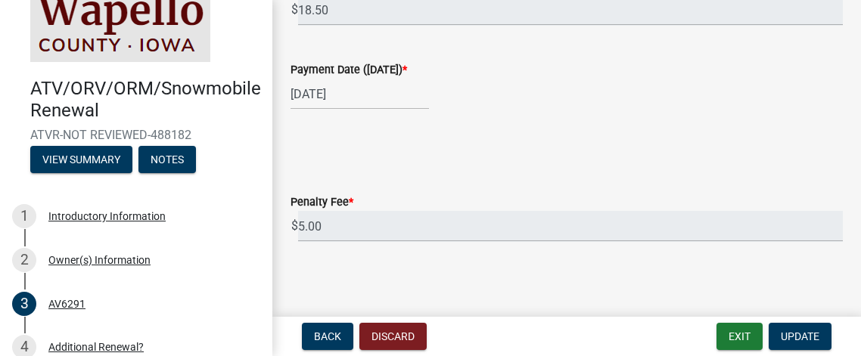
scroll to position [795, 0]
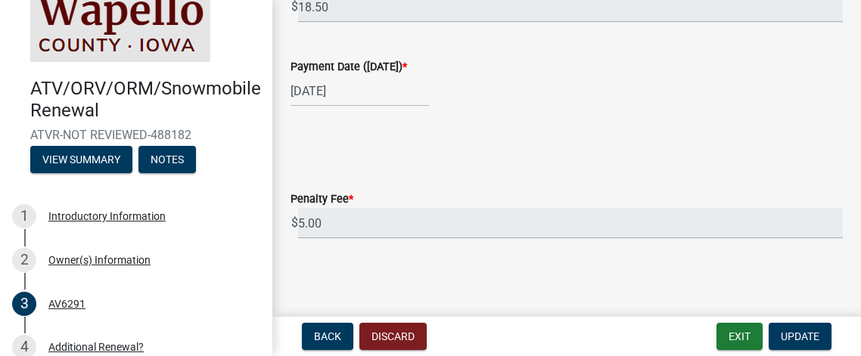
click at [350, 196] on span "*" at bounding box center [351, 199] width 5 height 13
click at [350, 208] on input "5.00" at bounding box center [570, 223] width 545 height 31
click at [803, 333] on span "Update" at bounding box center [800, 337] width 39 height 12
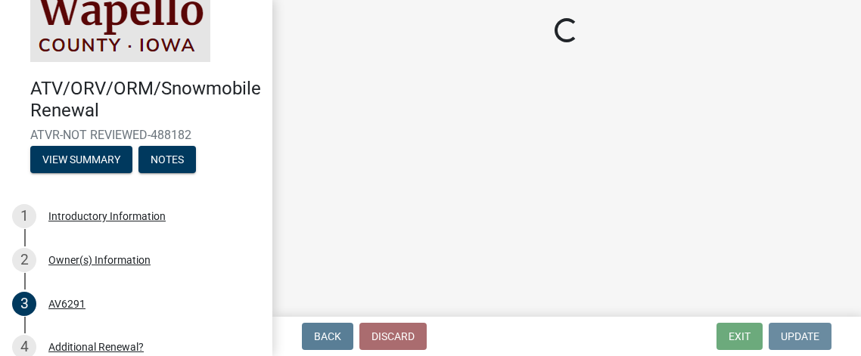
scroll to position [0, 0]
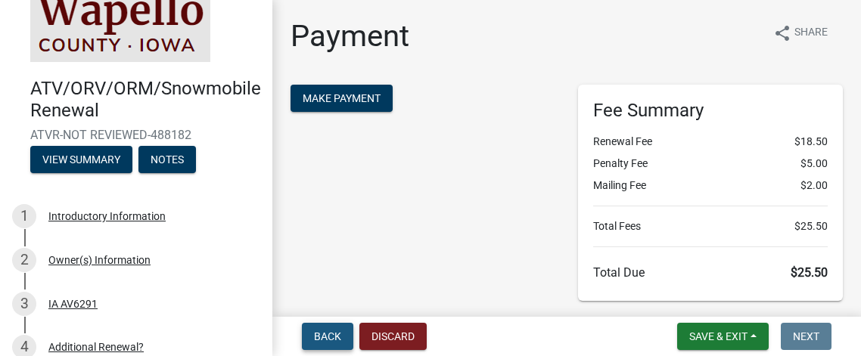
click at [328, 339] on span "Back" at bounding box center [327, 337] width 27 height 12
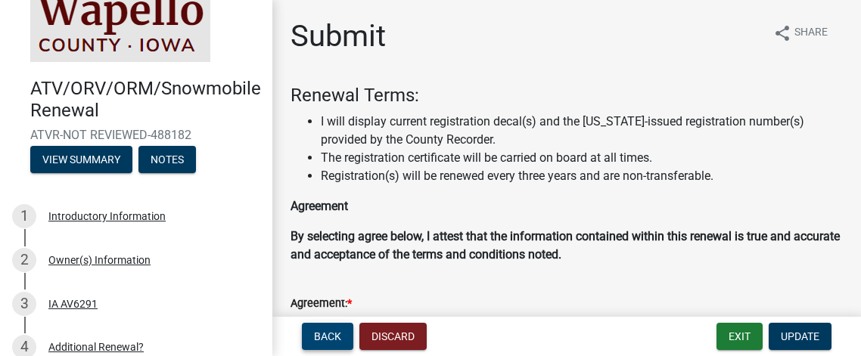
click at [328, 339] on span "Back" at bounding box center [327, 337] width 27 height 12
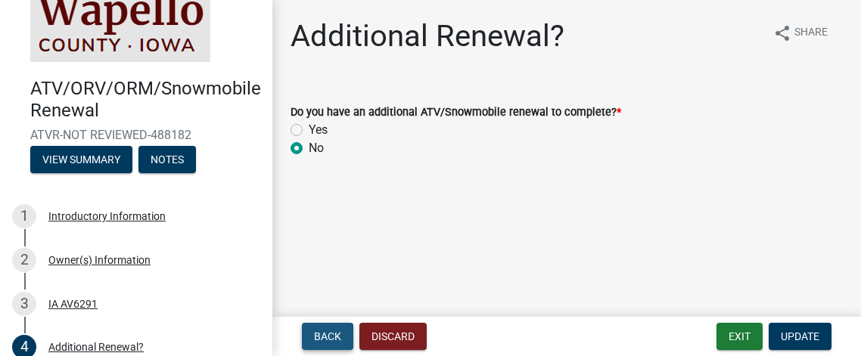
click at [328, 339] on span "Back" at bounding box center [327, 337] width 27 height 12
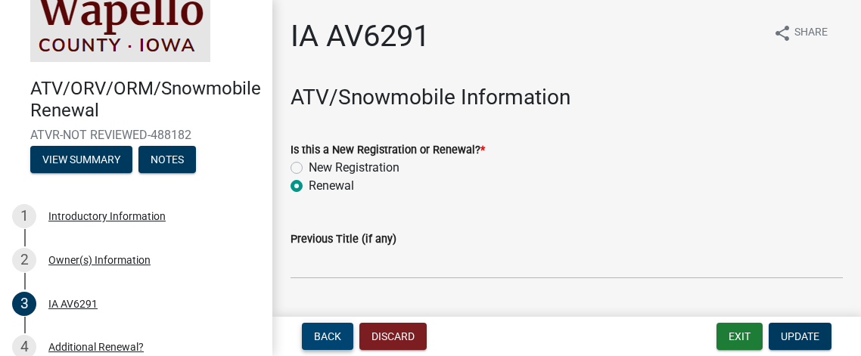
click at [328, 339] on span "Back" at bounding box center [327, 337] width 27 height 12
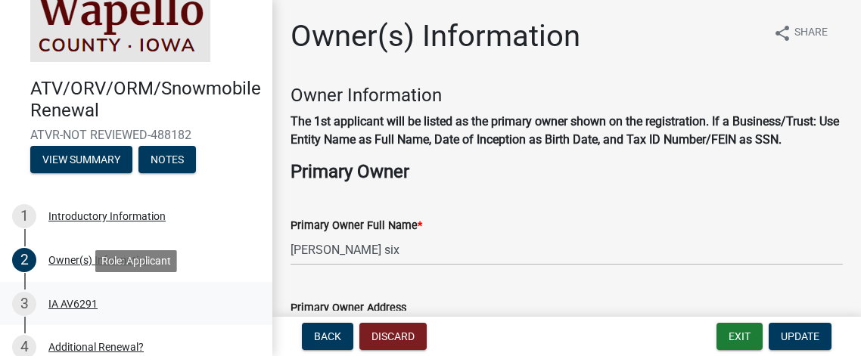
click at [79, 306] on div "IA AV6291" at bounding box center [72, 304] width 49 height 11
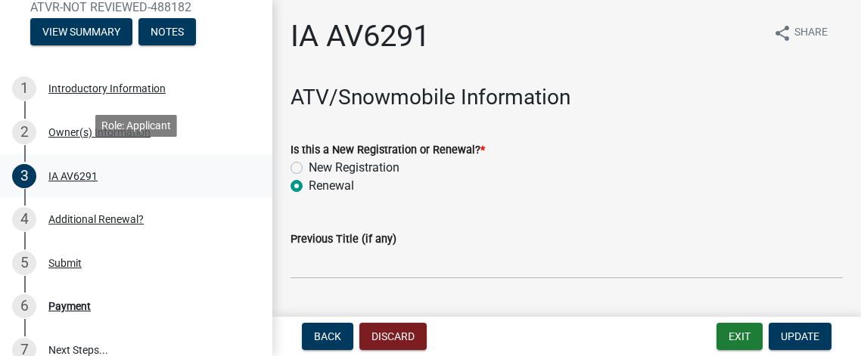
scroll to position [181, 0]
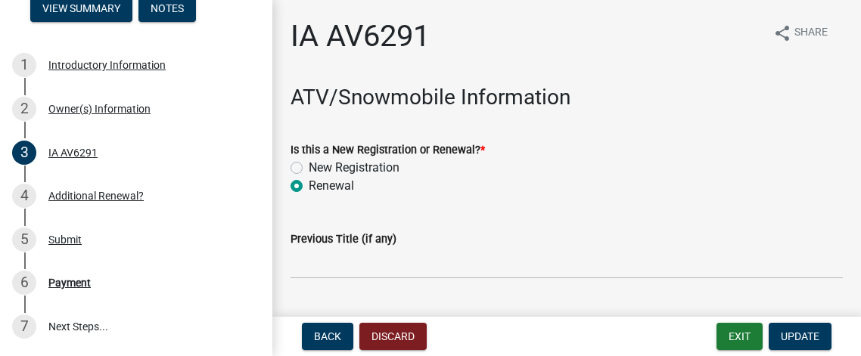
click at [542, 174] on div "New Registration" at bounding box center [566, 168] width 552 height 18
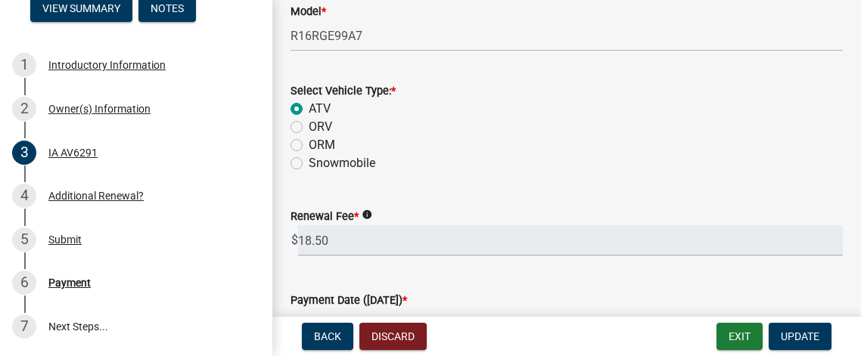
scroll to position [574, 0]
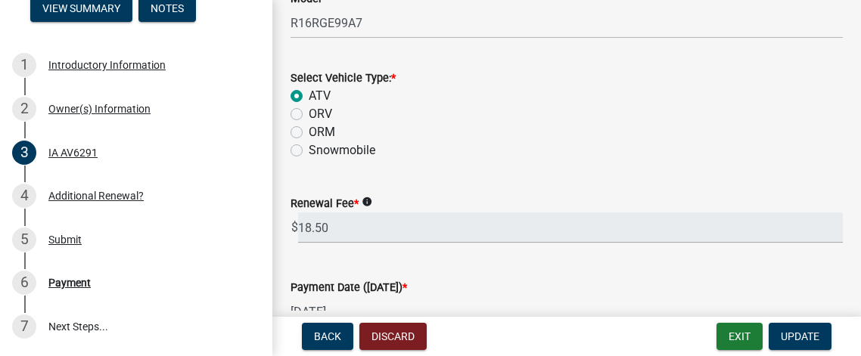
click at [309, 113] on label "ORV" at bounding box center [320, 114] width 23 height 18
click at [309, 113] on input "ORV" at bounding box center [314, 110] width 10 height 10
radio input "true"
click at [648, 203] on div "Renewal Fee info" at bounding box center [566, 203] width 552 height 18
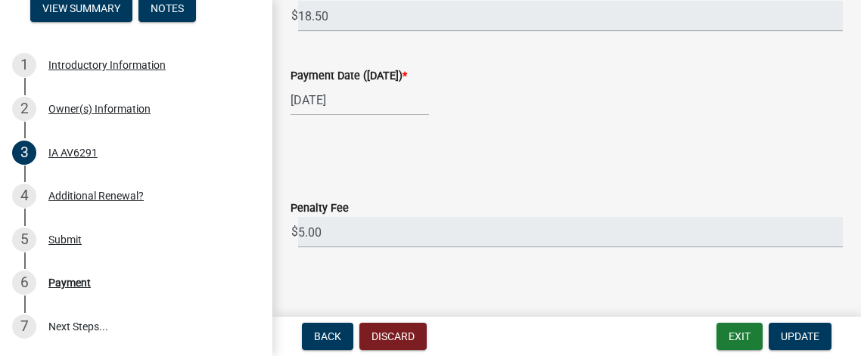
scroll to position [795, 0]
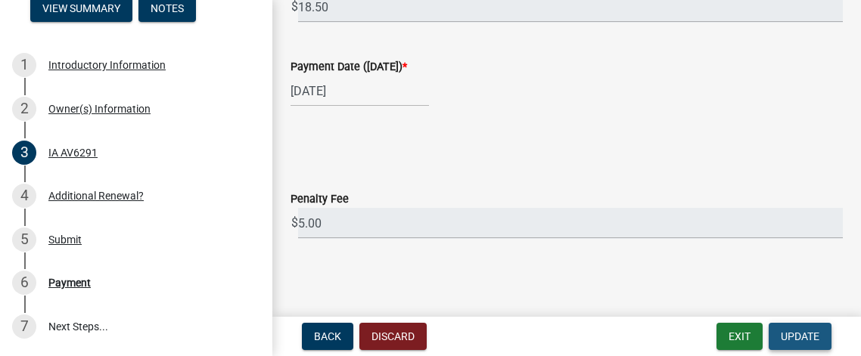
click at [805, 332] on span "Update" at bounding box center [800, 337] width 39 height 12
